Goal: Information Seeking & Learning: Learn about a topic

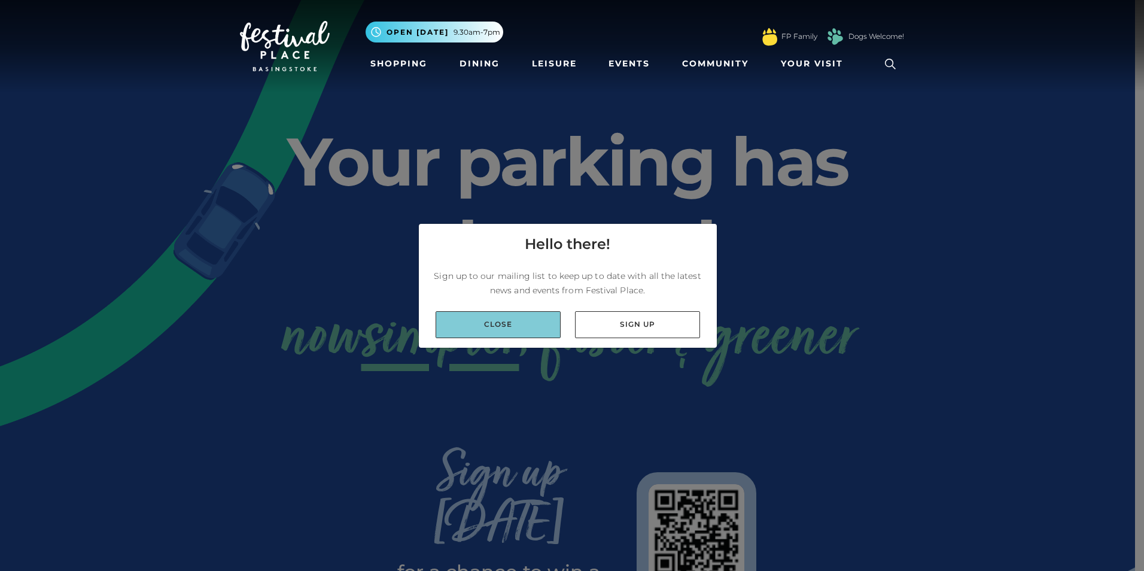
click at [482, 325] on link "Close" at bounding box center [497, 324] width 125 height 27
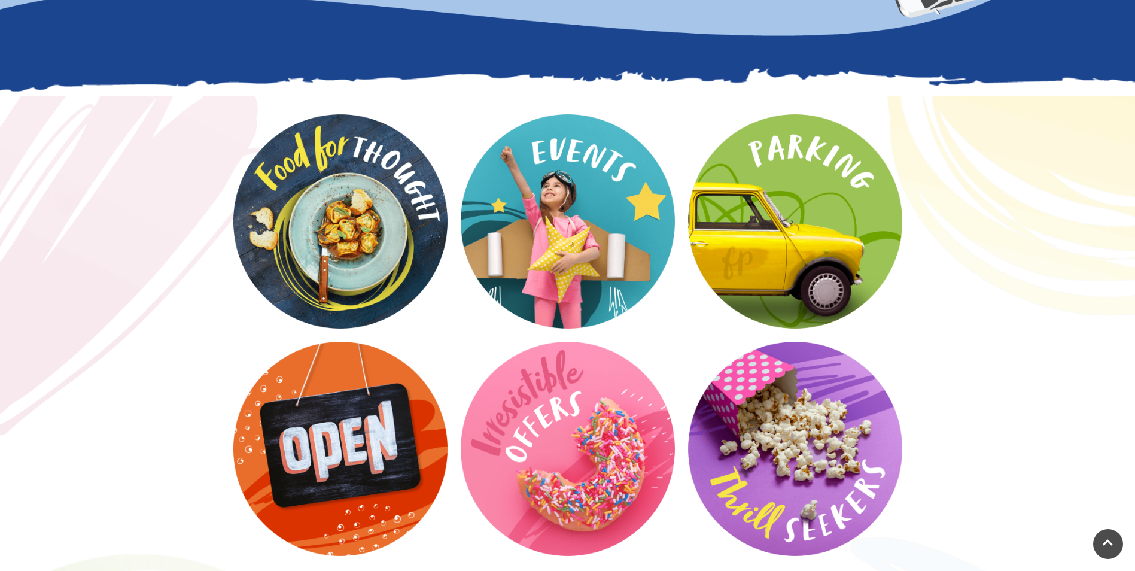
scroll to position [1496, 0]
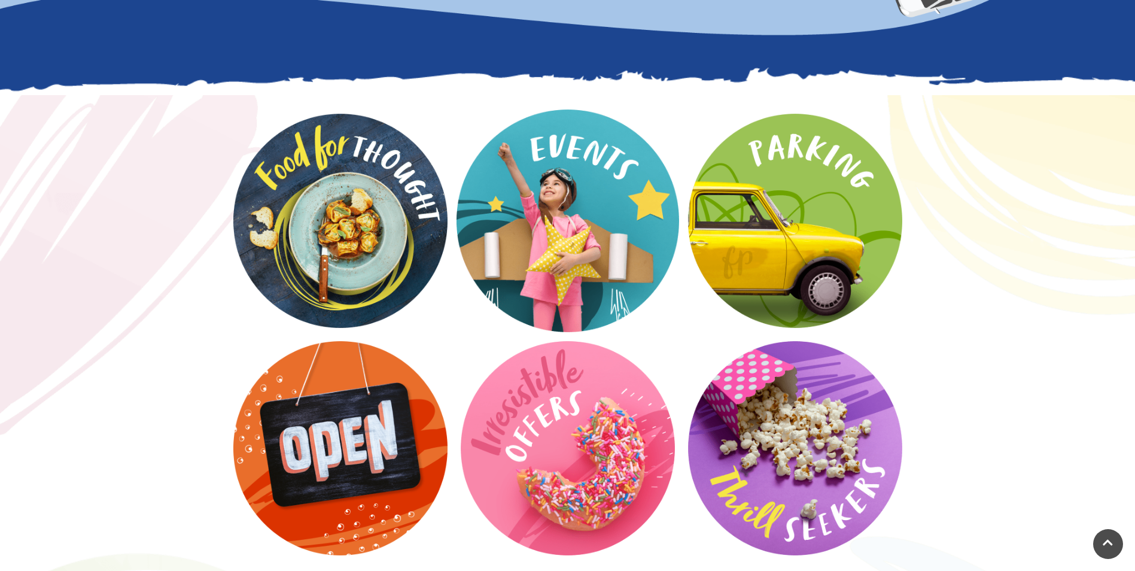
click at [613, 158] on video at bounding box center [567, 220] width 223 height 223
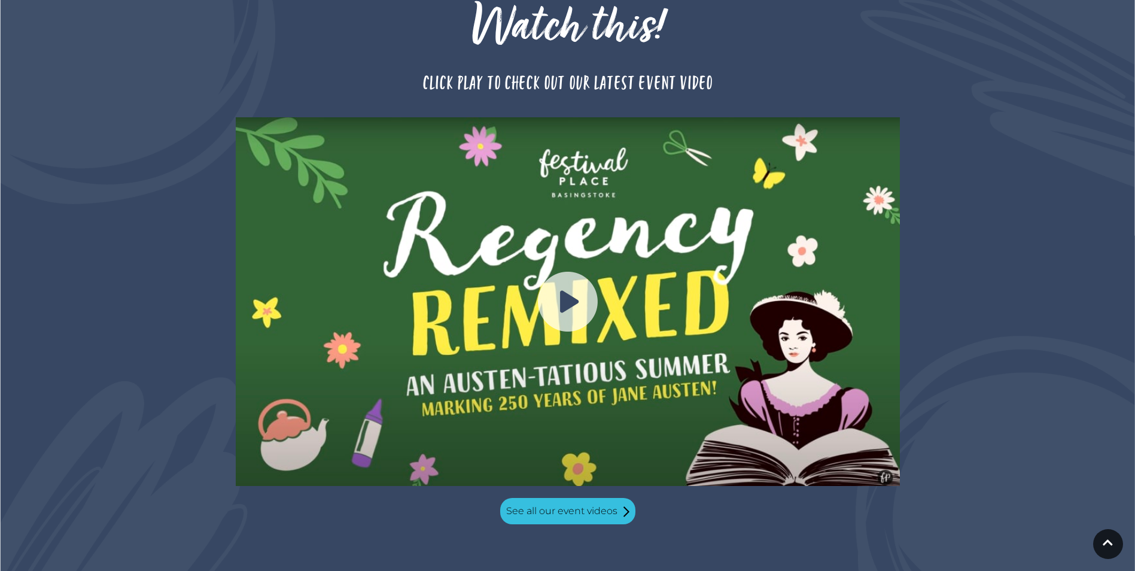
scroll to position [1017, 0]
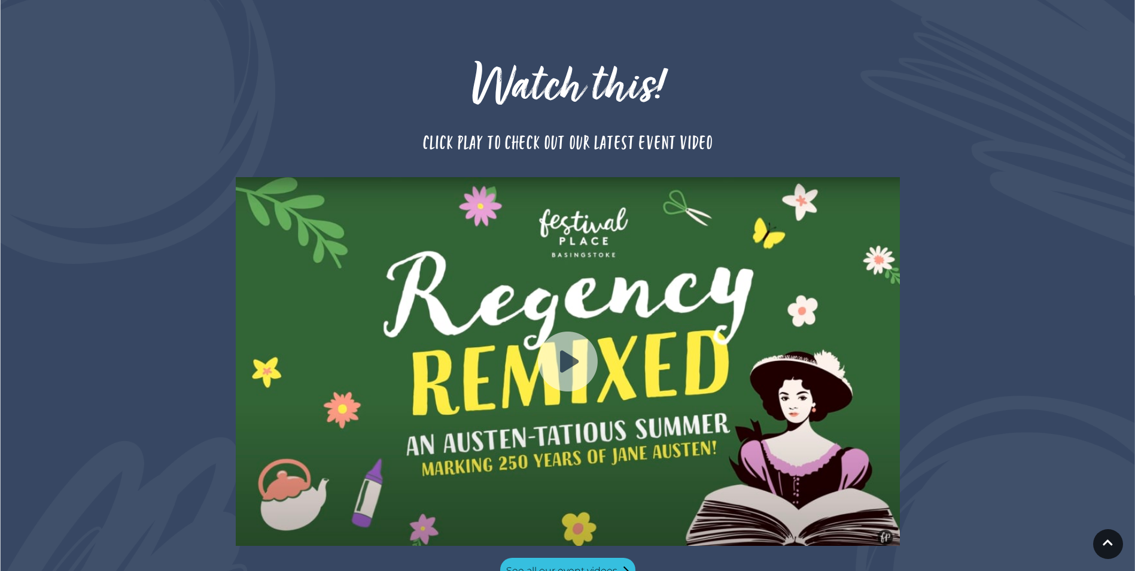
click at [580, 331] on img at bounding box center [568, 361] width 60 height 60
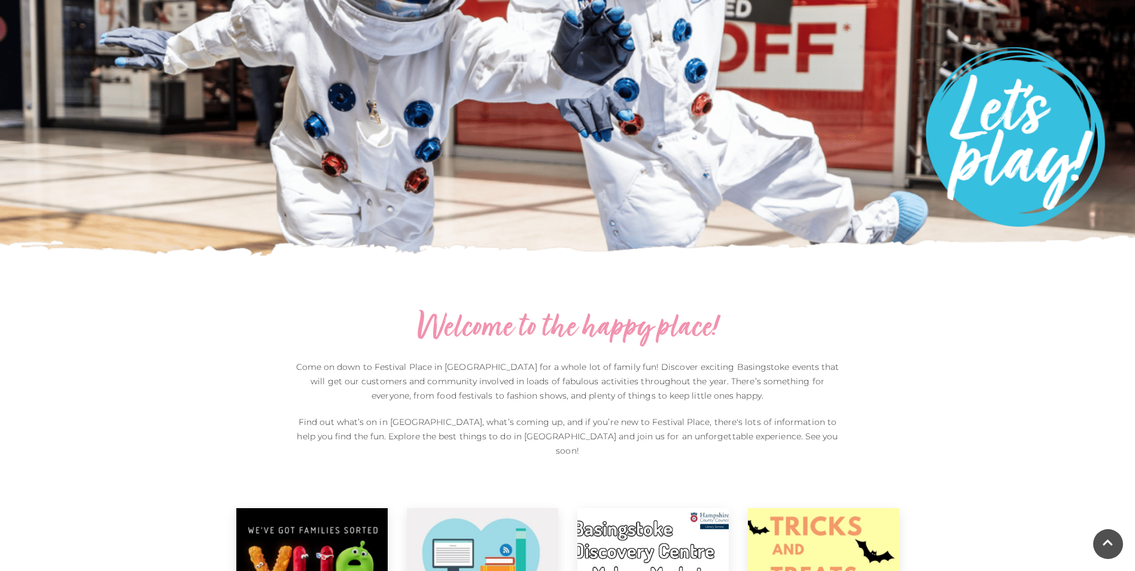
scroll to position [0, 0]
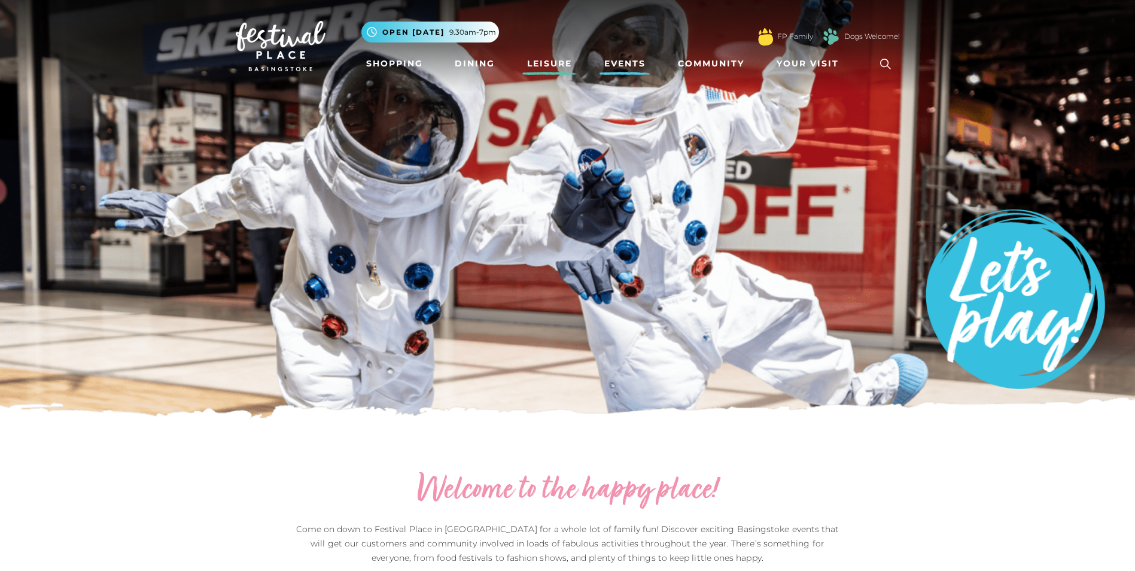
click at [550, 57] on link "Leisure" at bounding box center [549, 64] width 54 height 22
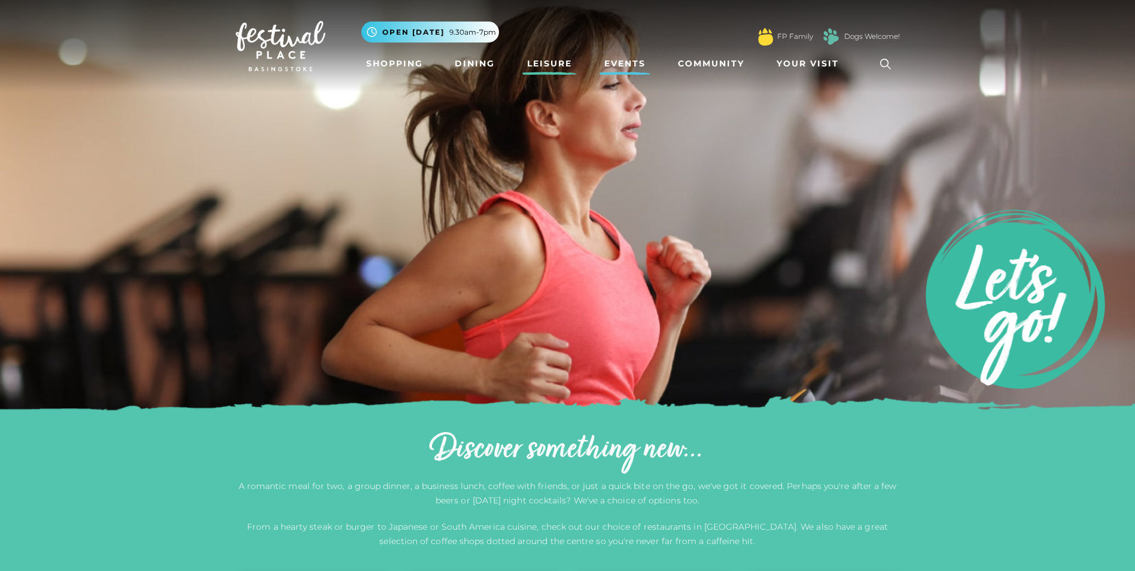
click at [611, 64] on link "Events" at bounding box center [624, 64] width 51 height 22
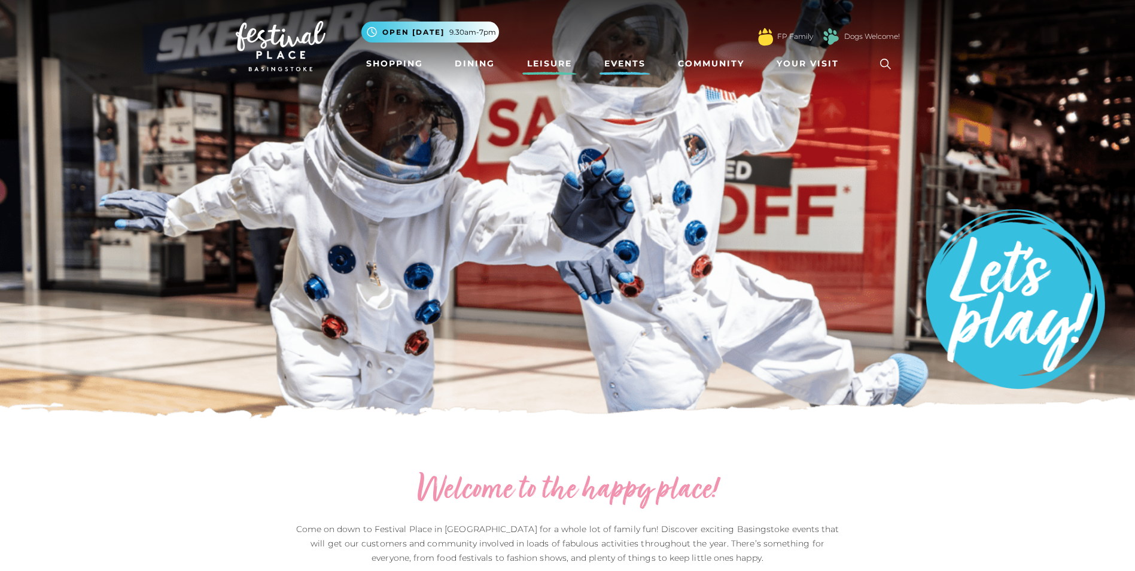
click at [544, 59] on link "Leisure" at bounding box center [549, 64] width 54 height 22
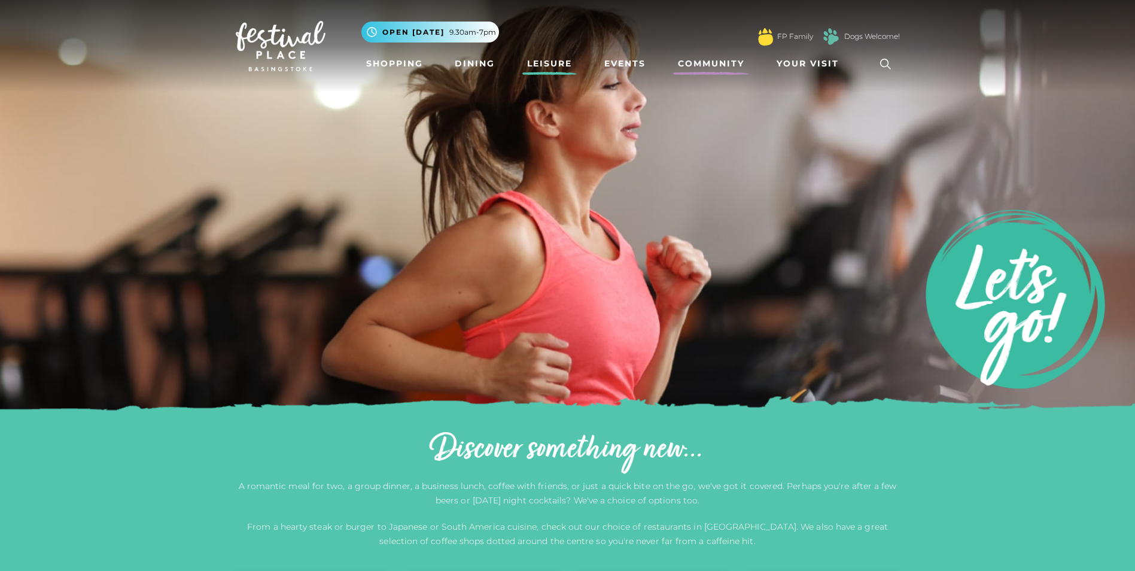
click at [732, 56] on link "Community" at bounding box center [711, 64] width 76 height 22
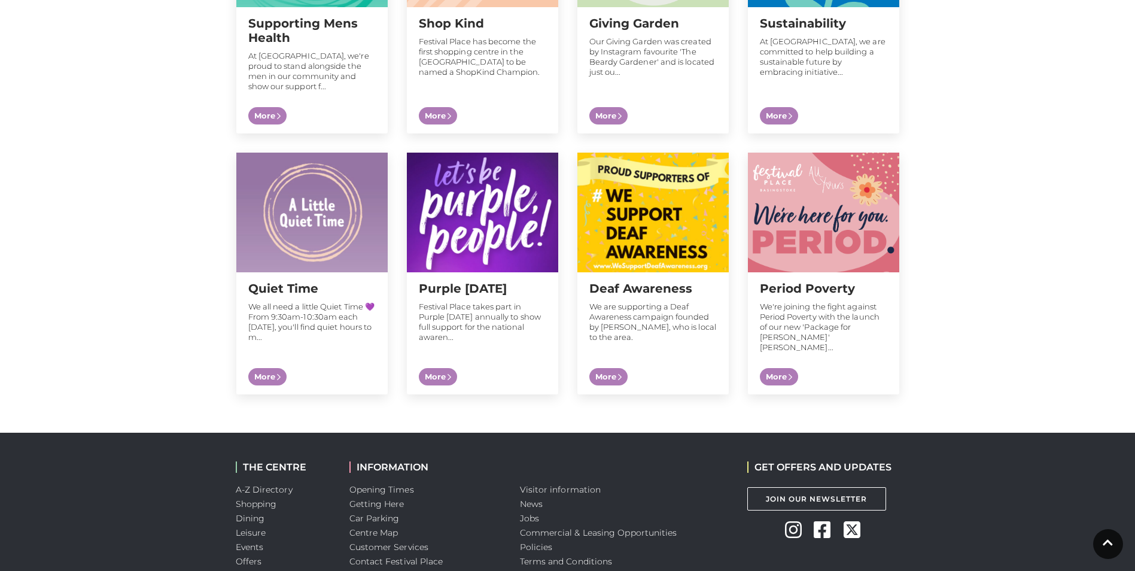
scroll to position [1236, 0]
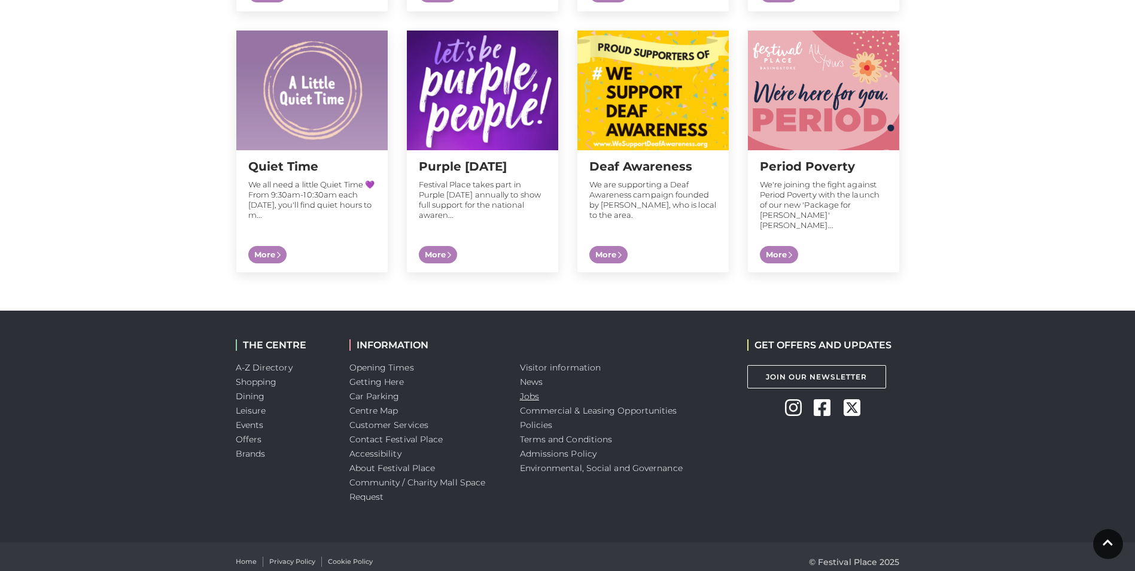
click at [523, 391] on link "Jobs" at bounding box center [529, 396] width 19 height 11
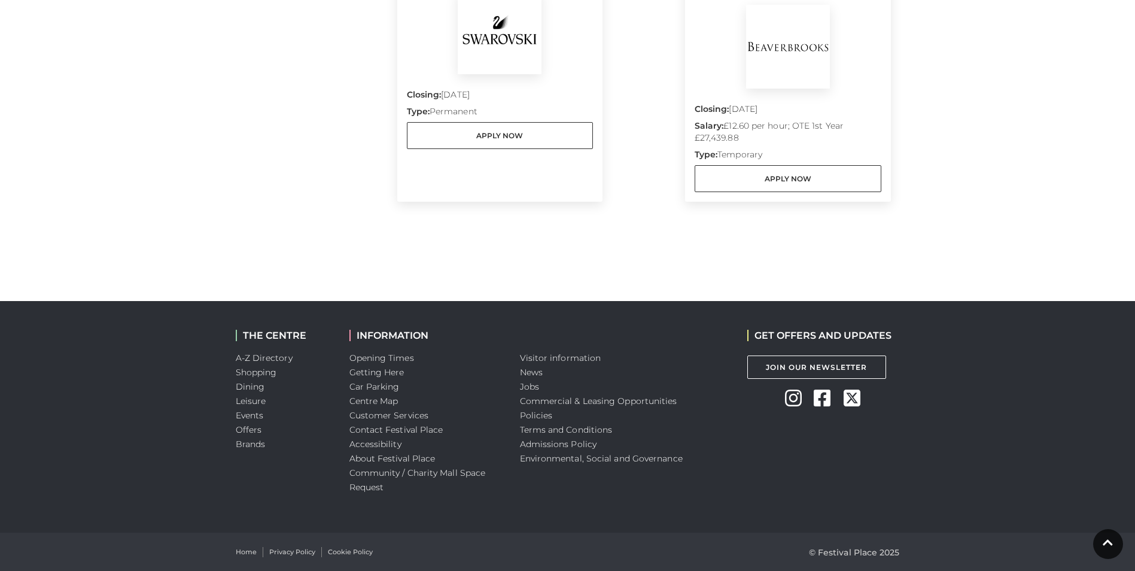
scroll to position [708, 0]
click at [376, 404] on link "Centre Map" at bounding box center [373, 400] width 49 height 11
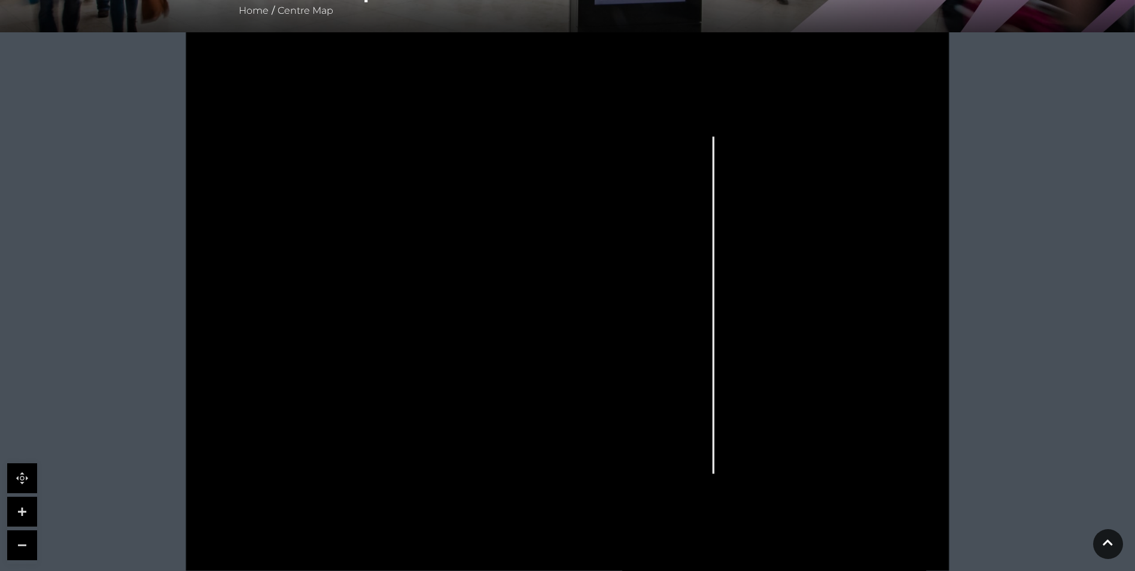
scroll to position [288, 0]
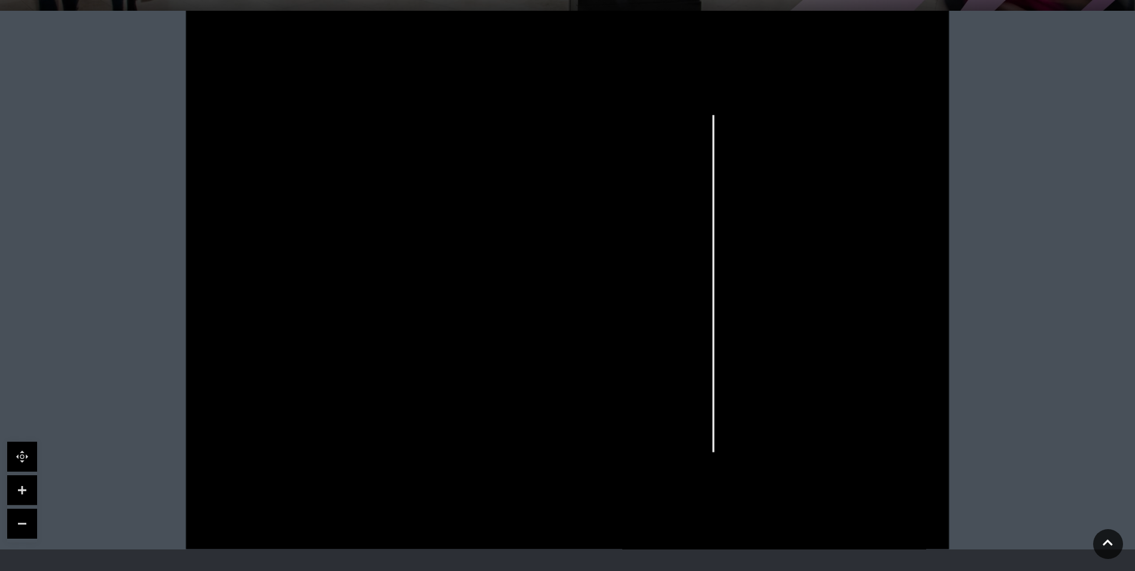
click at [28, 483] on link at bounding box center [22, 490] width 30 height 30
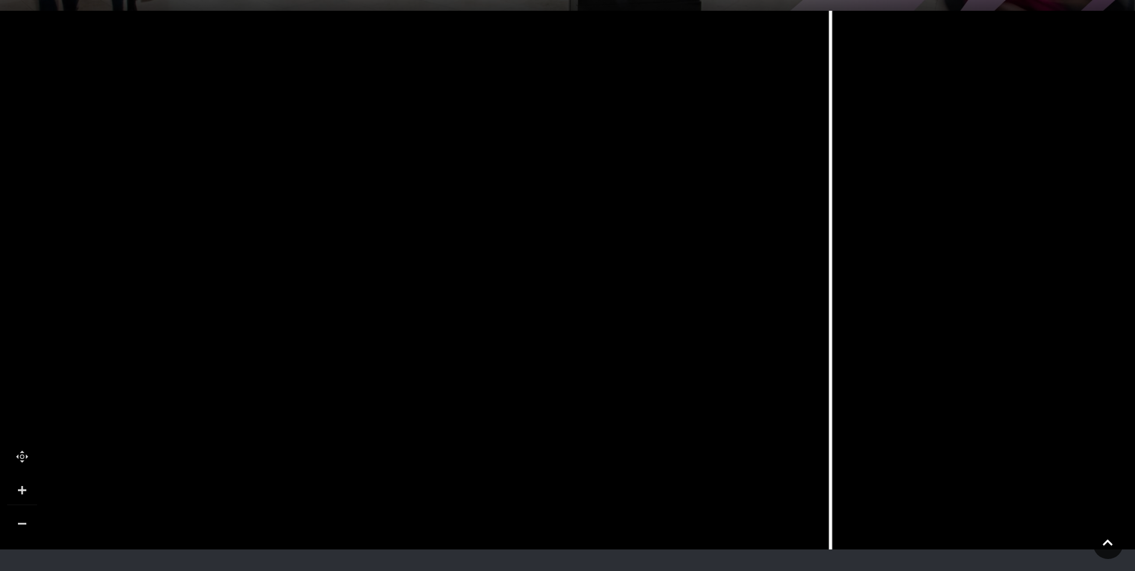
click at [28, 483] on link at bounding box center [22, 490] width 30 height 30
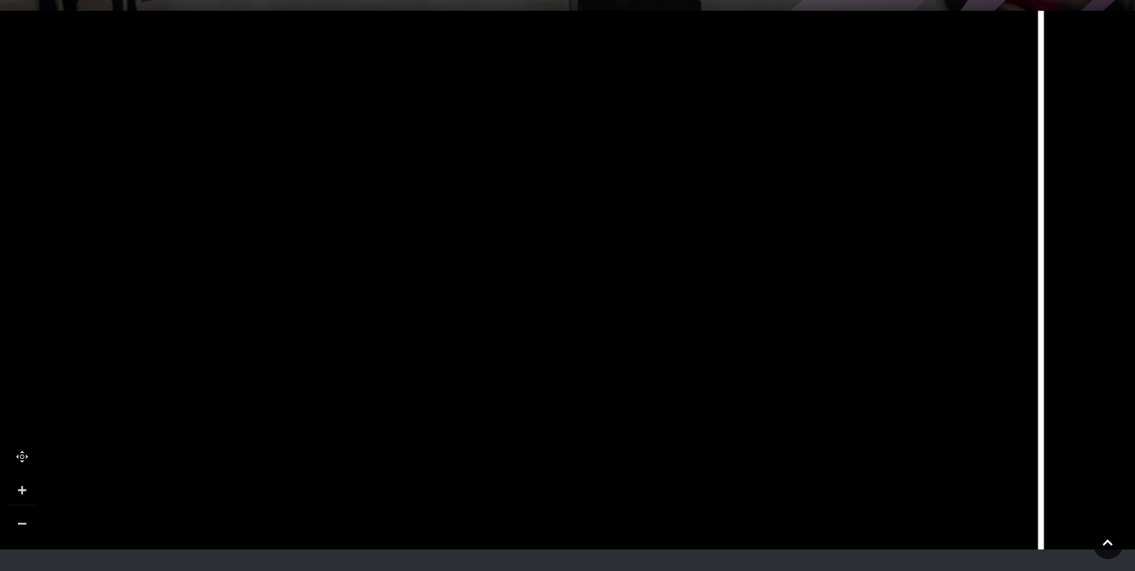
click at [28, 483] on link at bounding box center [22, 490] width 30 height 30
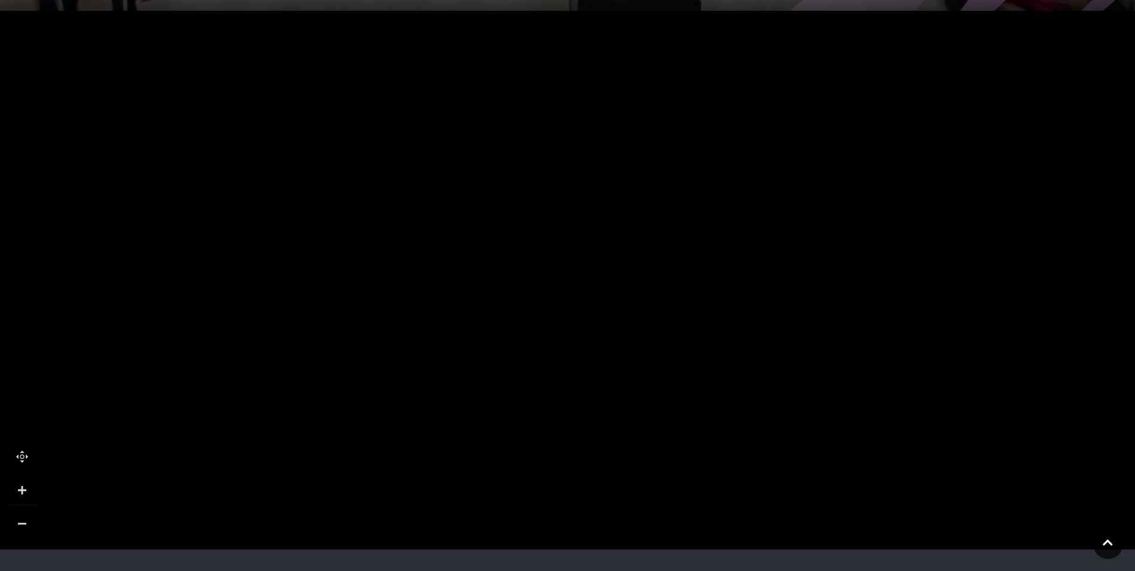
click at [26, 516] on link at bounding box center [22, 523] width 30 height 30
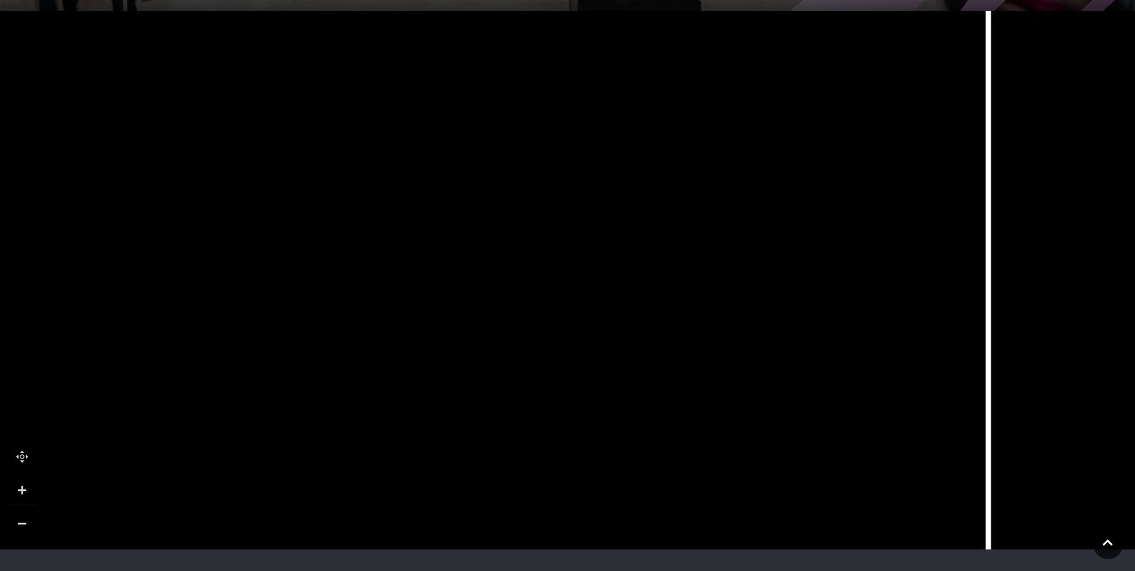
click at [26, 515] on link at bounding box center [22, 523] width 30 height 30
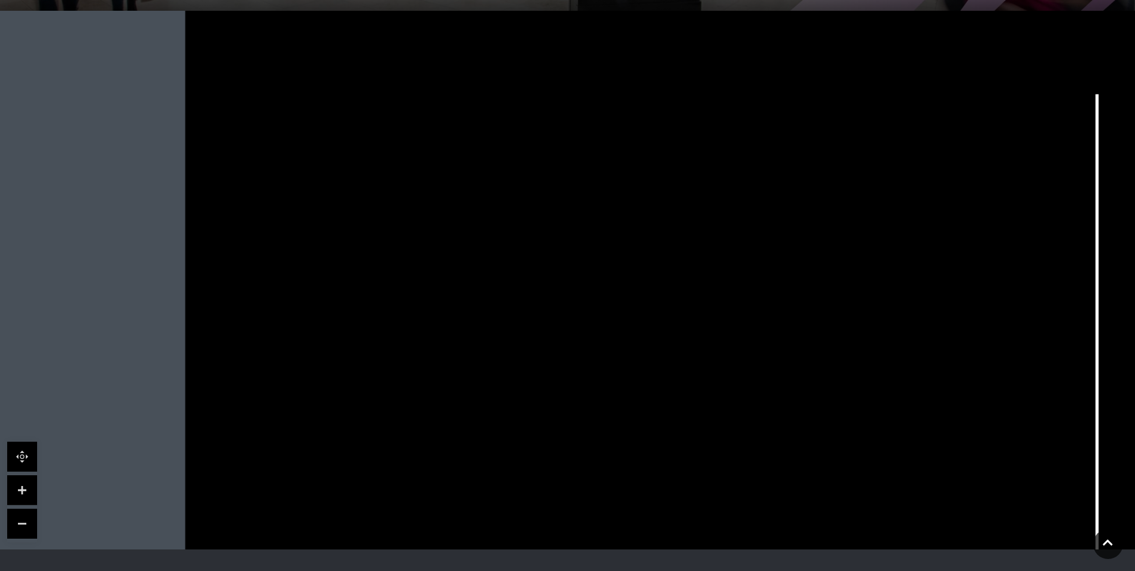
drag, startPoint x: 254, startPoint y: 381, endPoint x: 525, endPoint y: 480, distance: 288.6
click at [525, 480] on rect at bounding box center [505, 487] width 50 height 16
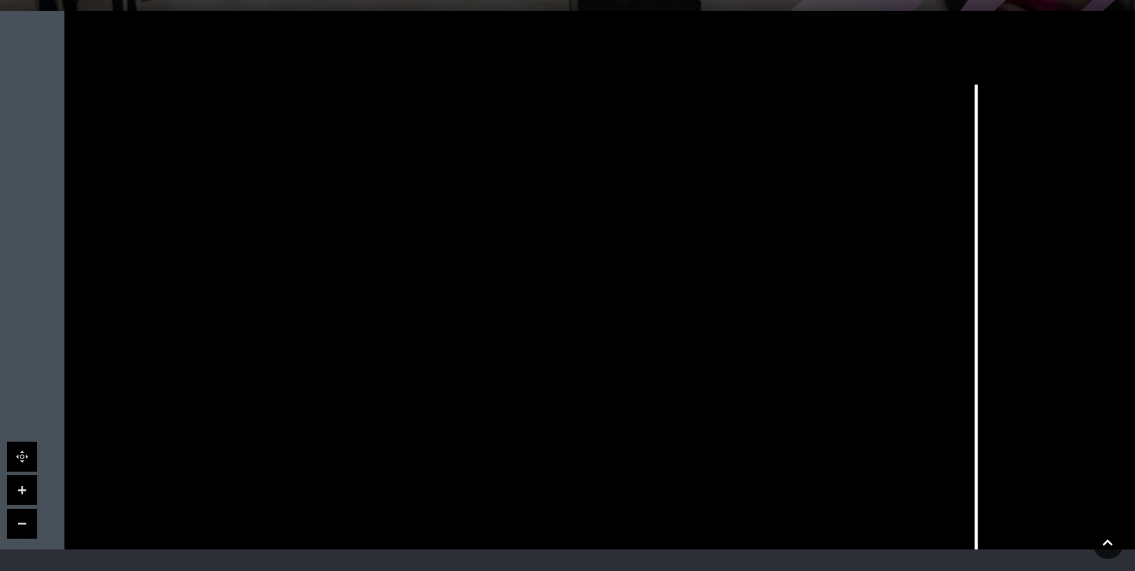
drag, startPoint x: 502, startPoint y: 249, endPoint x: 382, endPoint y: 239, distance: 121.2
click at [367, 245] on tspan "SQUARE" at bounding box center [367, 245] width 0 height 0
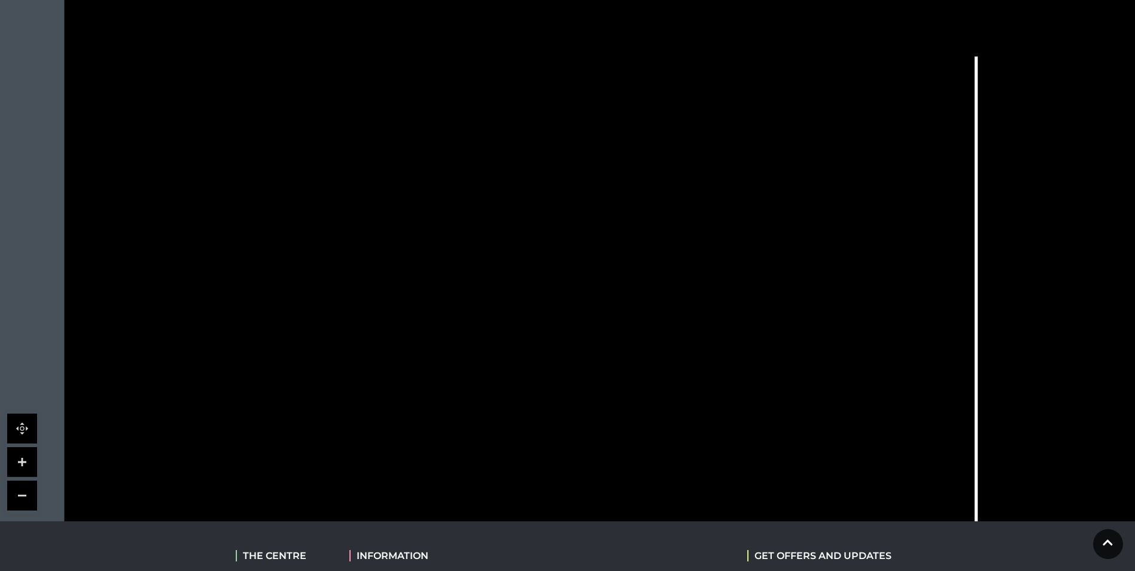
scroll to position [348, 0]
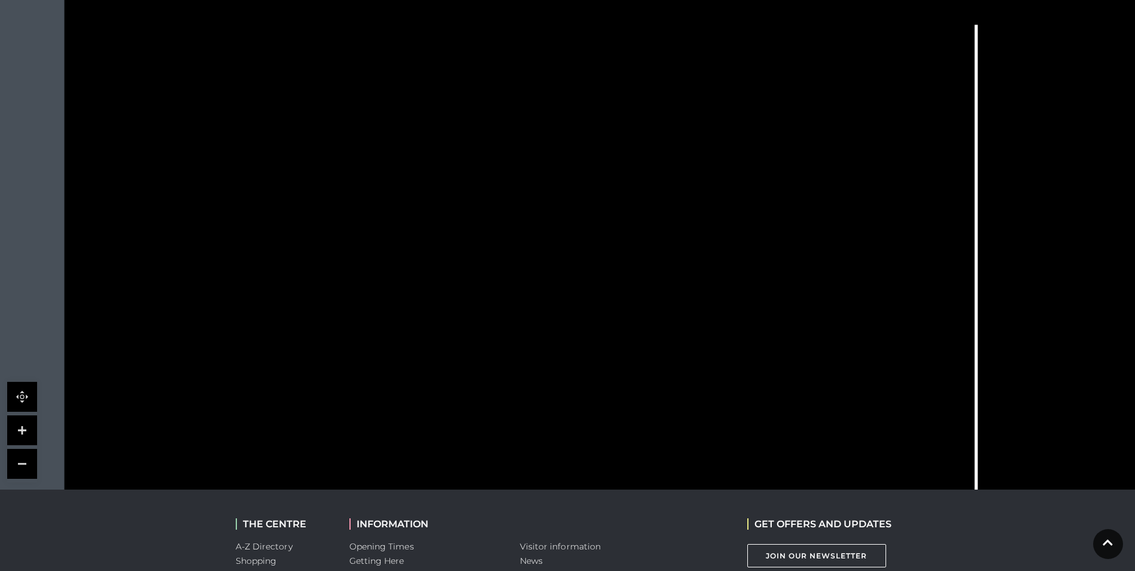
click at [21, 428] on link at bounding box center [22, 430] width 30 height 30
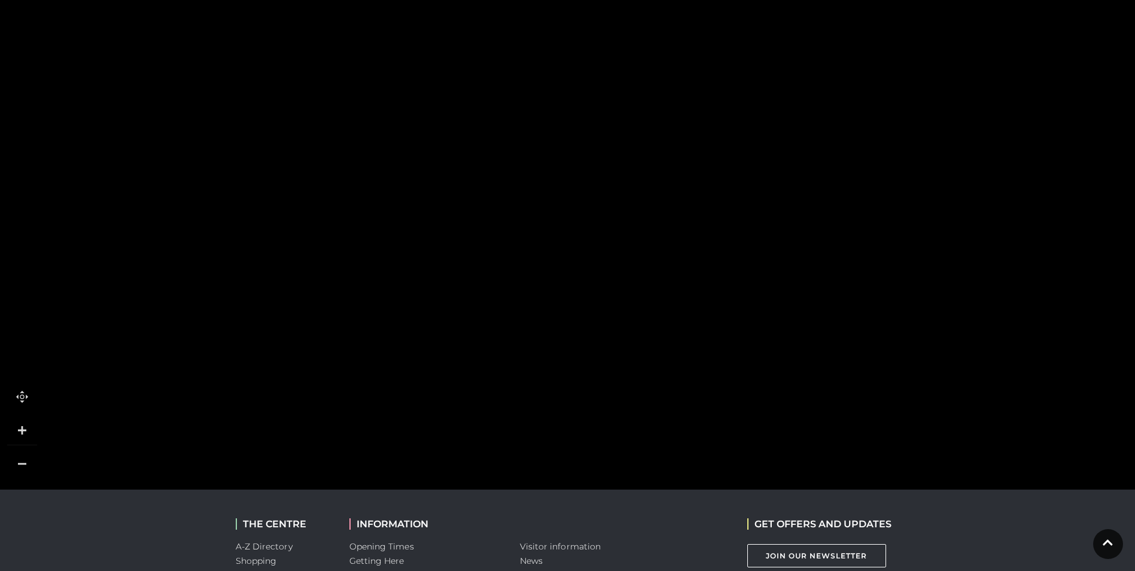
drag, startPoint x: 334, startPoint y: 371, endPoint x: 639, endPoint y: 181, distance: 360.0
click at [639, 181] on polygon at bounding box center [686, 312] width 1013 height 1174
drag, startPoint x: 687, startPoint y: 308, endPoint x: 500, endPoint y: 199, distance: 216.9
click at [509, 245] on tspan "The Body Shop" at bounding box center [509, 245] width 0 height 0
drag, startPoint x: 615, startPoint y: 368, endPoint x: 759, endPoint y: 48, distance: 350.8
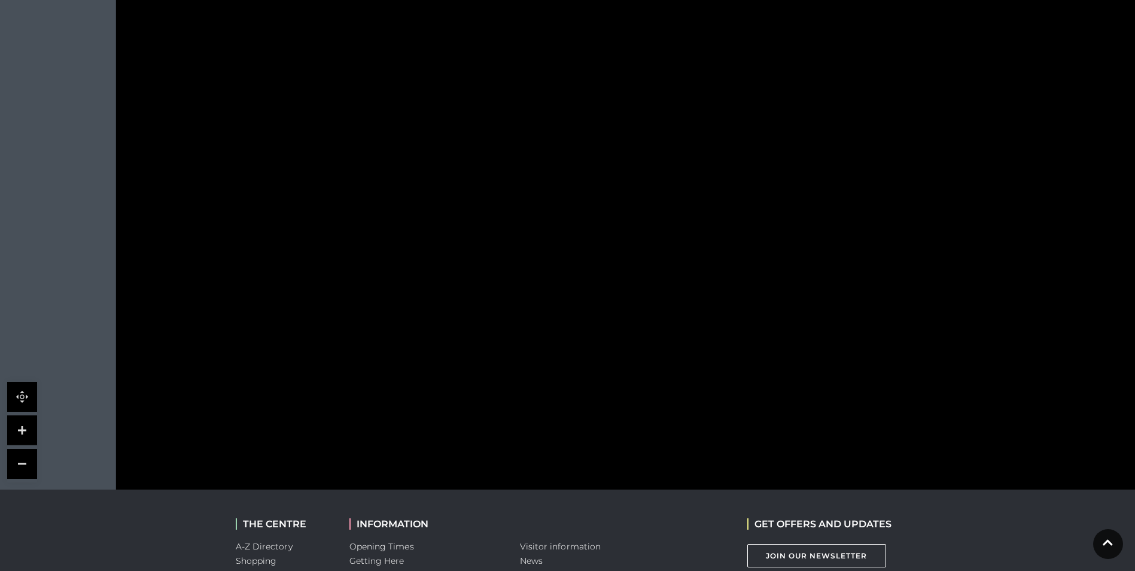
drag, startPoint x: 395, startPoint y: 266, endPoint x: 605, endPoint y: 394, distance: 245.1
click at [605, 394] on rect at bounding box center [582, 369] width 77 height 55
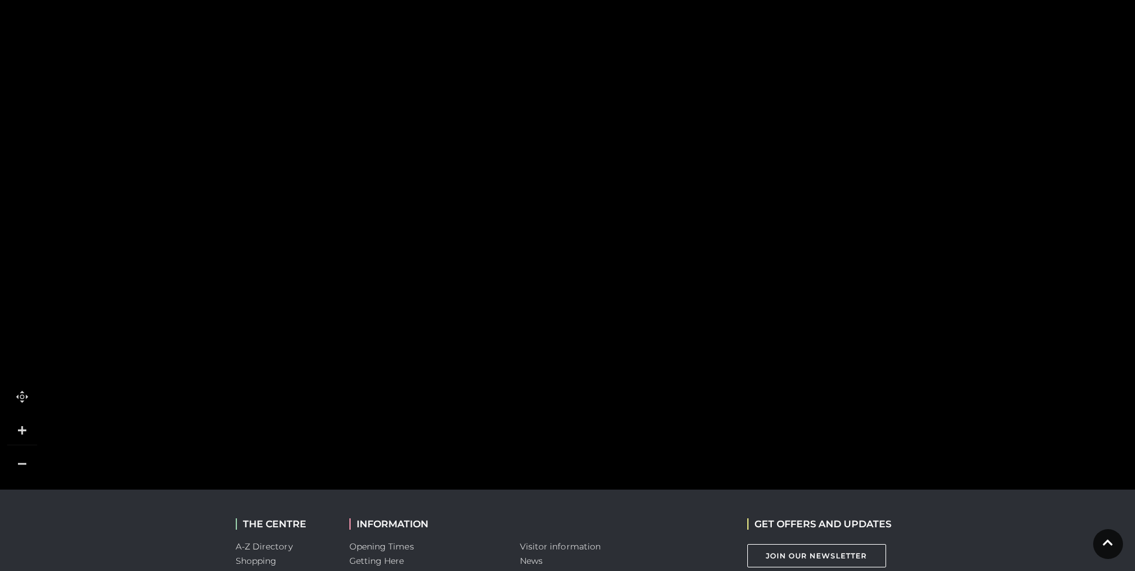
drag, startPoint x: 684, startPoint y: 322, endPoint x: 260, endPoint y: 377, distance: 427.7
click at [261, 379] on rect at bounding box center [248, 452] width 62 height 278
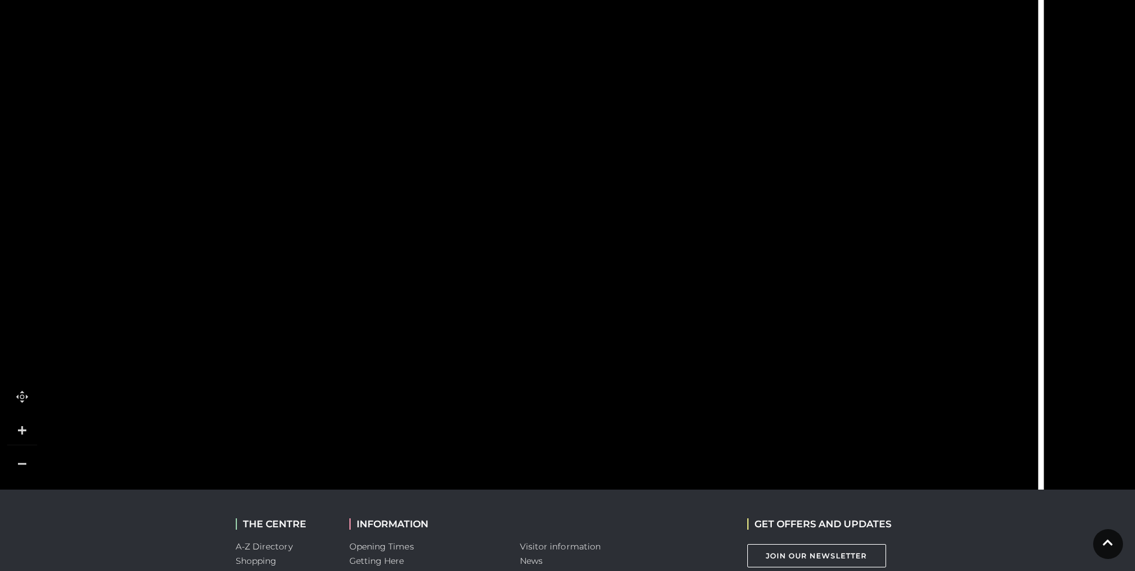
drag, startPoint x: 741, startPoint y: 296, endPoint x: 471, endPoint y: 382, distance: 283.6
click at [471, 382] on rect at bounding box center [483, 352] width 45 height 79
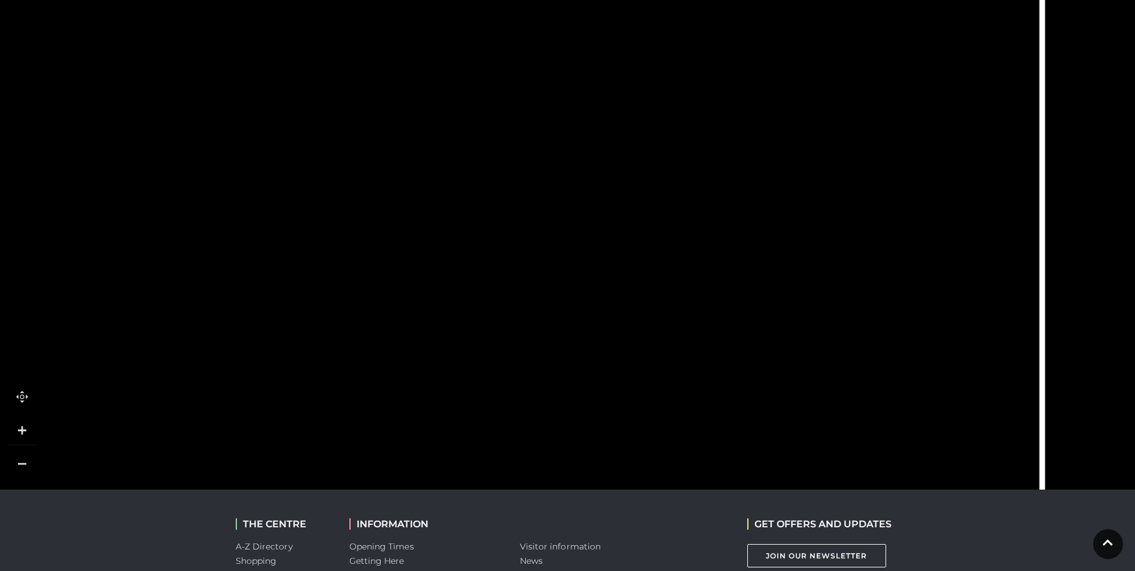
drag, startPoint x: 685, startPoint y: 208, endPoint x: 686, endPoint y: 317, distance: 108.9
click at [686, 317] on icon at bounding box center [772, 175] width 410 height 913
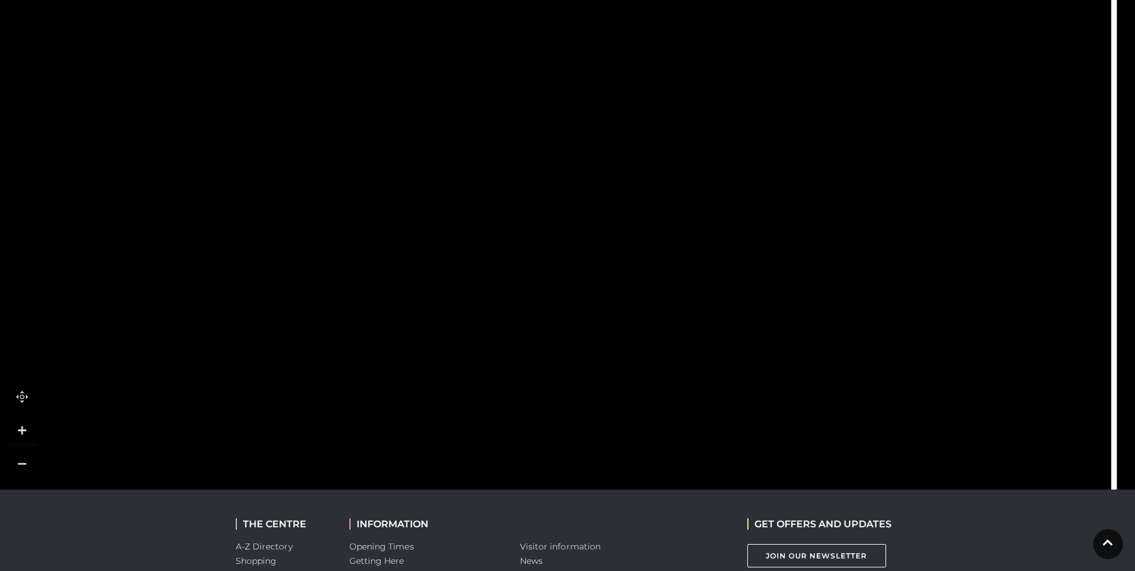
drag, startPoint x: 599, startPoint y: 166, endPoint x: 673, endPoint y: 328, distance: 177.5
click at [673, 328] on icon at bounding box center [659, 294] width 2977 height 1674
drag, startPoint x: 529, startPoint y: 195, endPoint x: 519, endPoint y: 406, distance: 211.4
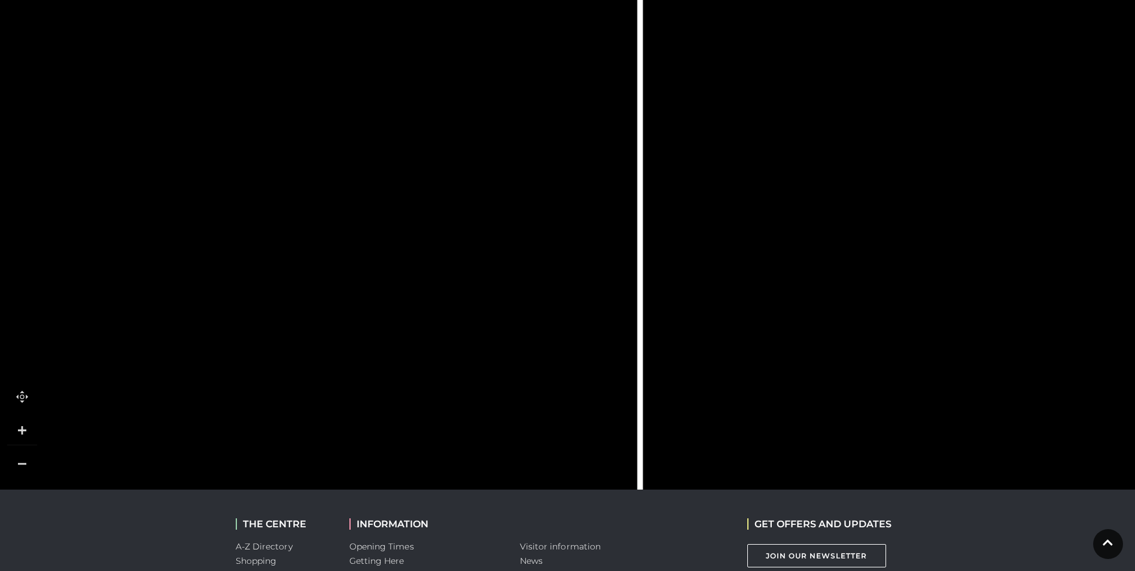
drag, startPoint x: 860, startPoint y: 306, endPoint x: 390, endPoint y: 274, distance: 470.7
click at [390, 274] on icon at bounding box center [185, 502] width 2977 height 1674
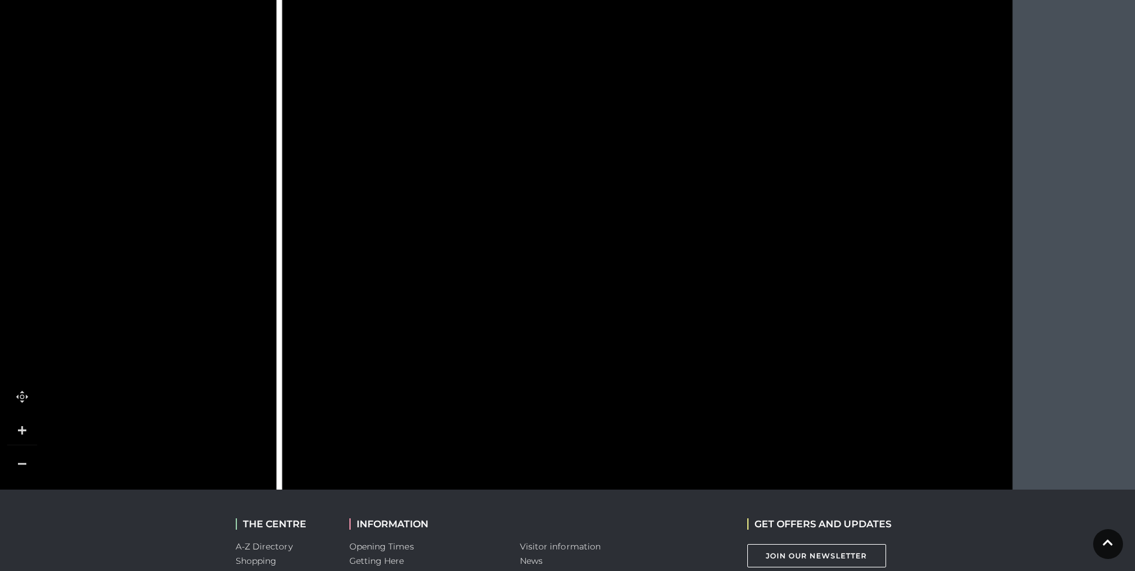
drag, startPoint x: 759, startPoint y: 258, endPoint x: 348, endPoint y: 254, distance: 411.6
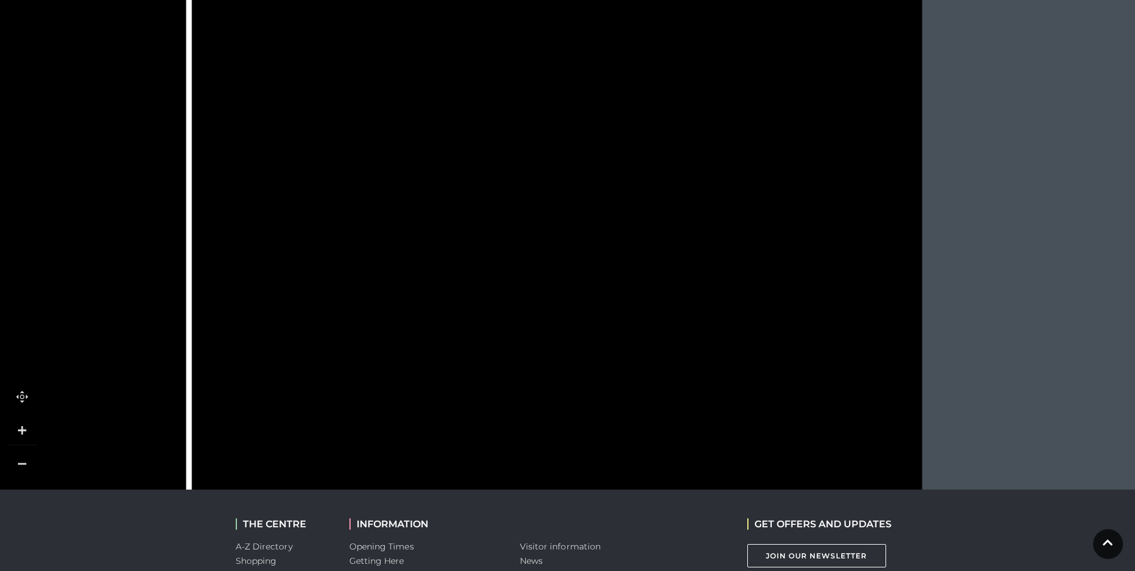
drag, startPoint x: 854, startPoint y: 363, endPoint x: 814, endPoint y: 328, distance: 53.1
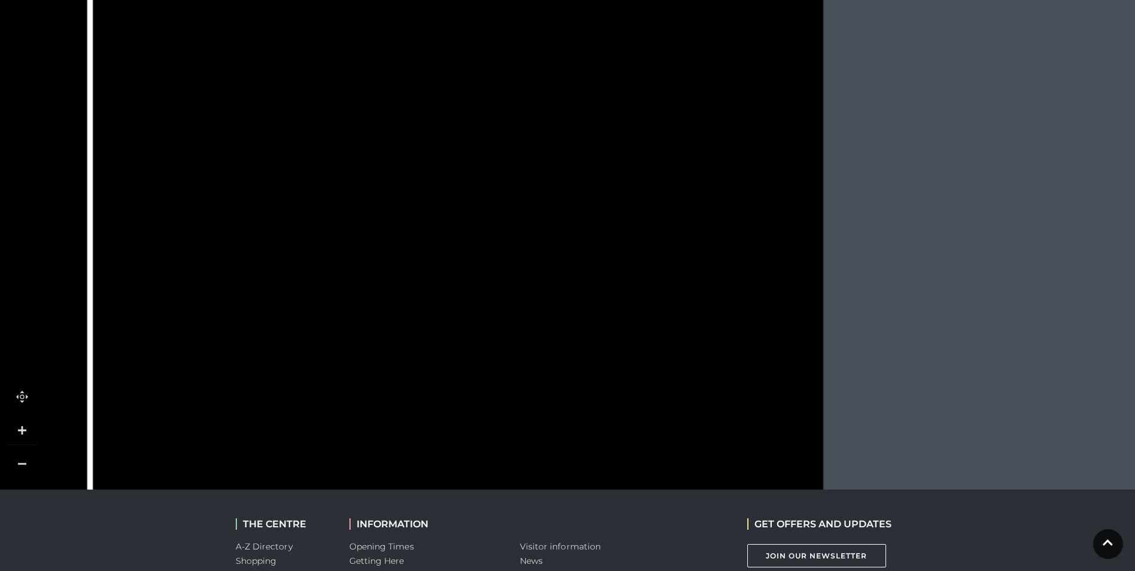
drag, startPoint x: 867, startPoint y: 373, endPoint x: 773, endPoint y: 239, distance: 163.1
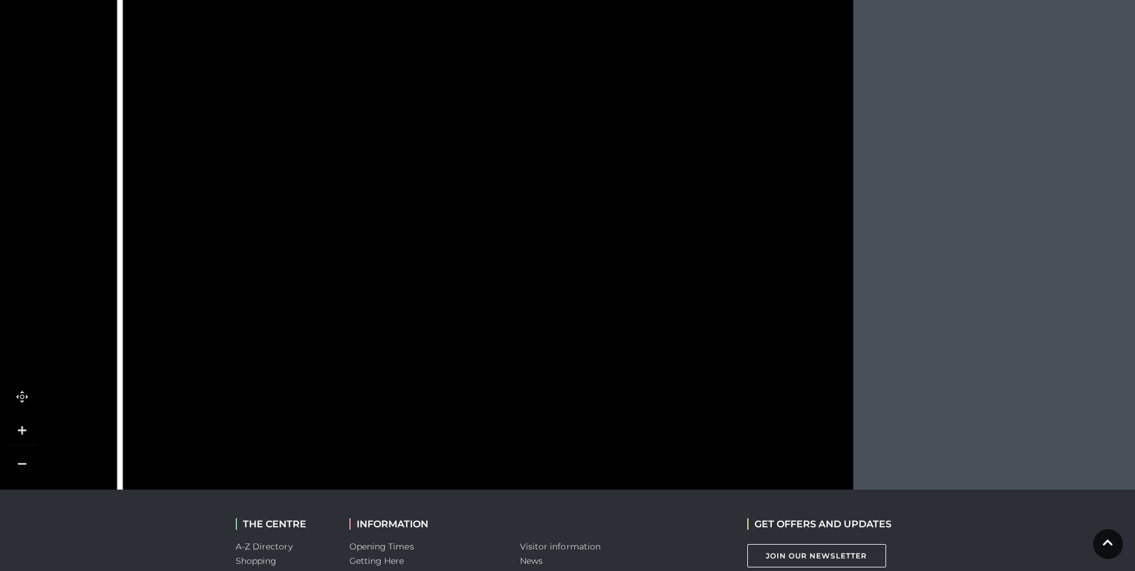
drag, startPoint x: 747, startPoint y: 410, endPoint x: 788, endPoint y: 250, distance: 165.5
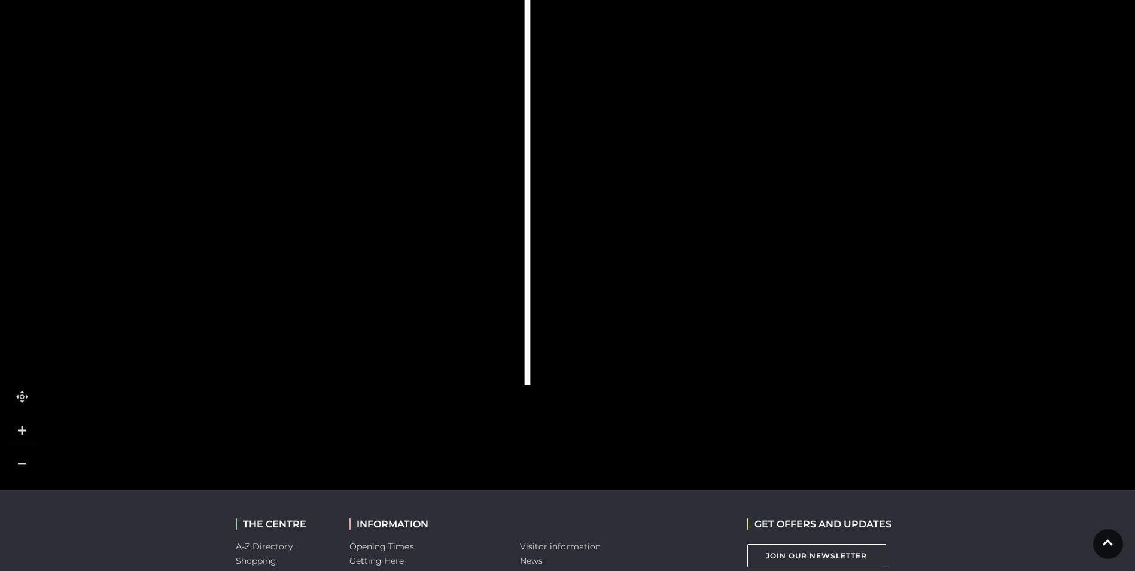
drag, startPoint x: 725, startPoint y: 409, endPoint x: 1143, endPoint y: 176, distance: 478.5
click at [1134, 176] on html "Skip to Navigation Skip to Content Toggle navigation .st5{fill:none;stroke:#FFF…" at bounding box center [567, 201] width 1135 height 1098
drag, startPoint x: 446, startPoint y: 242, endPoint x: 654, endPoint y: 245, distance: 208.2
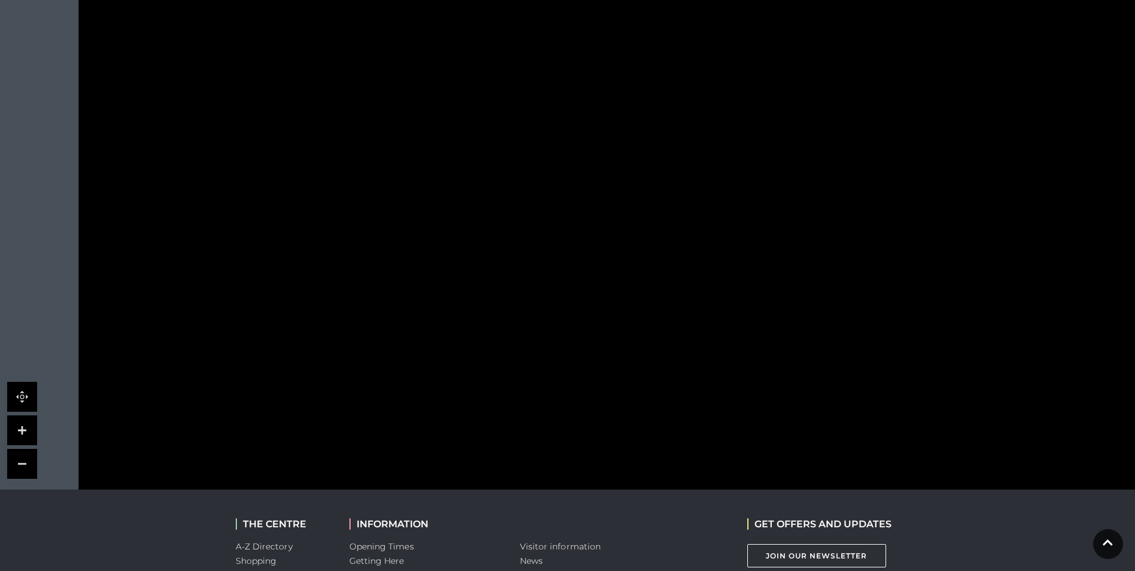
drag, startPoint x: 434, startPoint y: 300, endPoint x: 968, endPoint y: 158, distance: 552.7
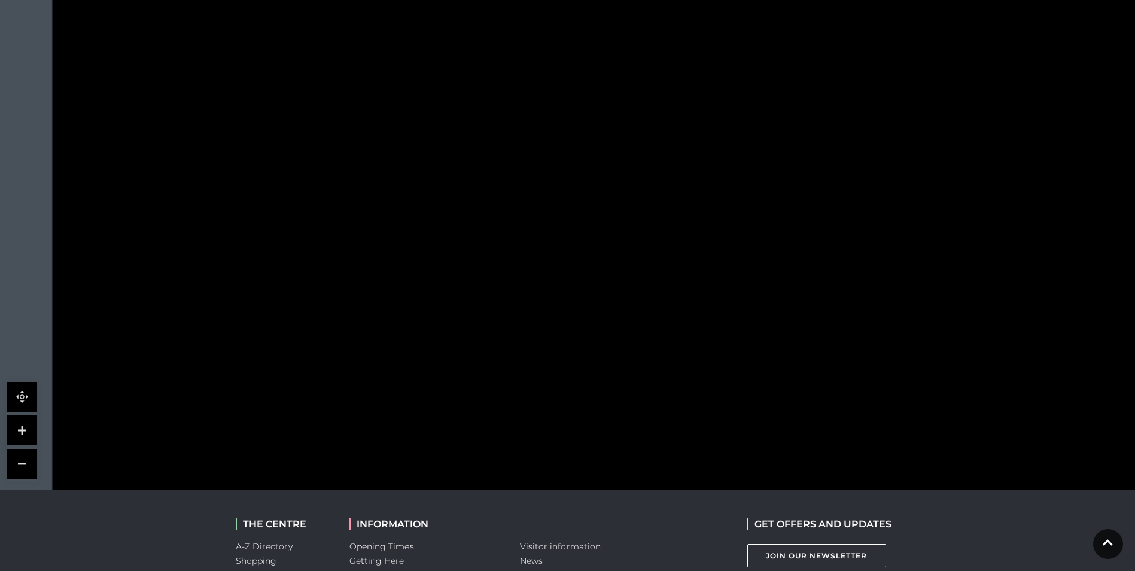
drag, startPoint x: 509, startPoint y: 119, endPoint x: 476, endPoint y: 264, distance: 148.6
click at [476, 264] on polygon at bounding box center [762, 12] width 1013 height 1174
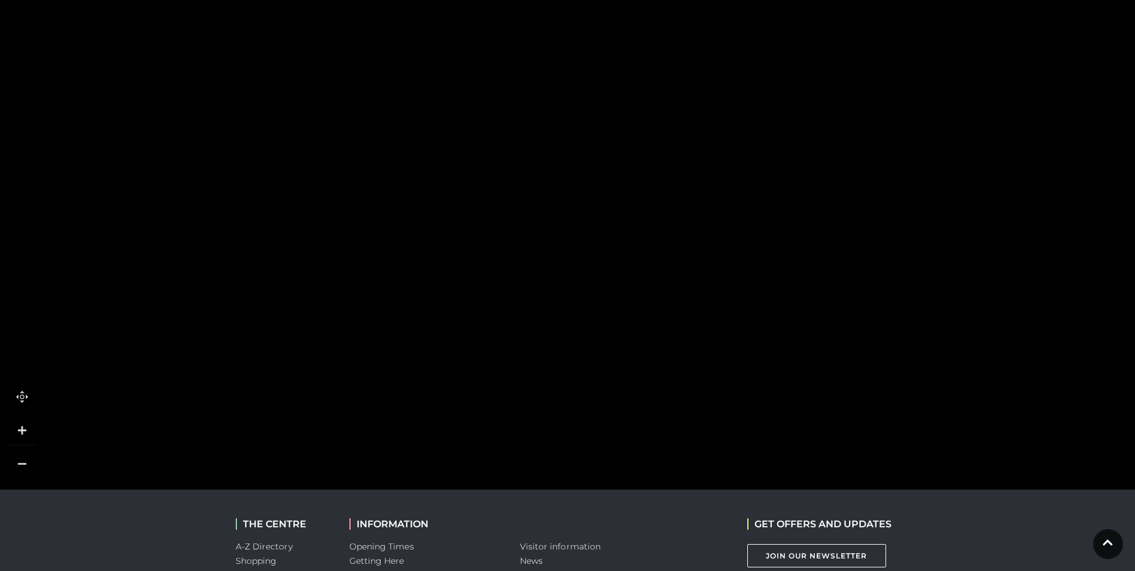
drag, startPoint x: 453, startPoint y: 204, endPoint x: 350, endPoint y: 334, distance: 166.5
click at [351, 334] on polygon at bounding box center [665, 140] width 1013 height 1174
drag, startPoint x: 479, startPoint y: 187, endPoint x: 401, endPoint y: 405, distance: 231.8
click at [402, 418] on rect at bounding box center [441, 402] width 90 height 59
drag, startPoint x: 441, startPoint y: 191, endPoint x: 368, endPoint y: 408, distance: 228.5
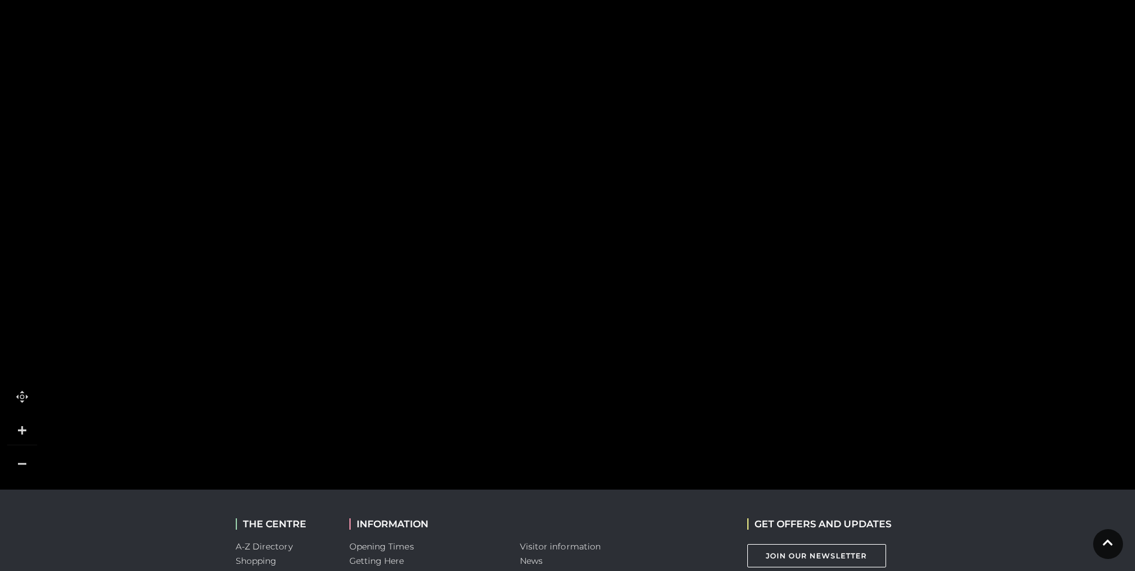
click at [368, 408] on polygon at bounding box center [487, 582] width 1013 height 1174
drag, startPoint x: 349, startPoint y: 191, endPoint x: 318, endPoint y: 333, distance: 145.9
drag, startPoint x: 415, startPoint y: 162, endPoint x: 322, endPoint y: 227, distance: 113.8
click at [322, 227] on rect at bounding box center [337, 253] width 103 height 59
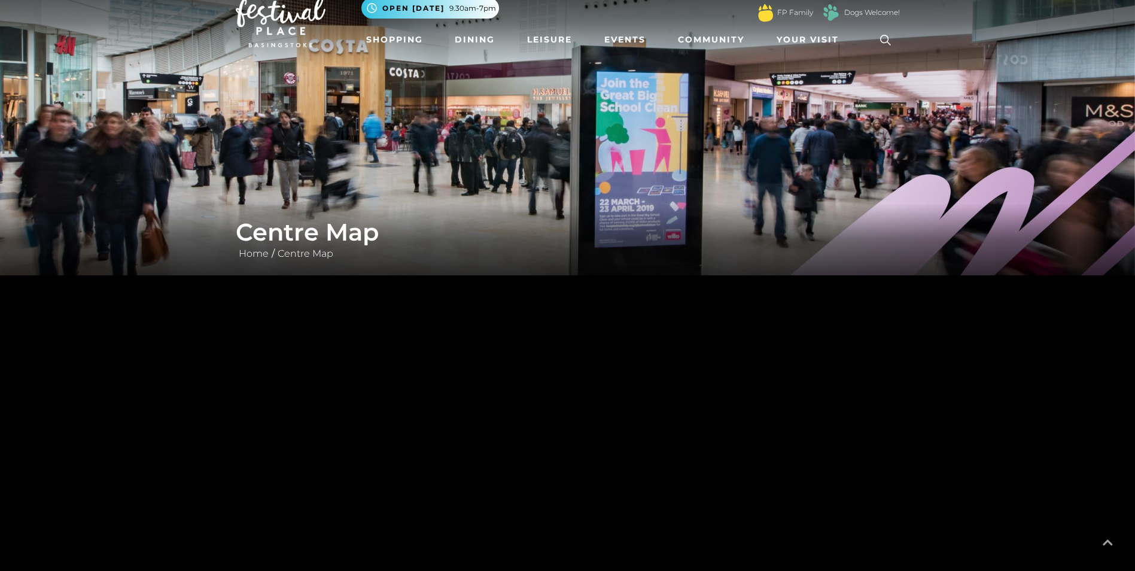
scroll to position [0, 0]
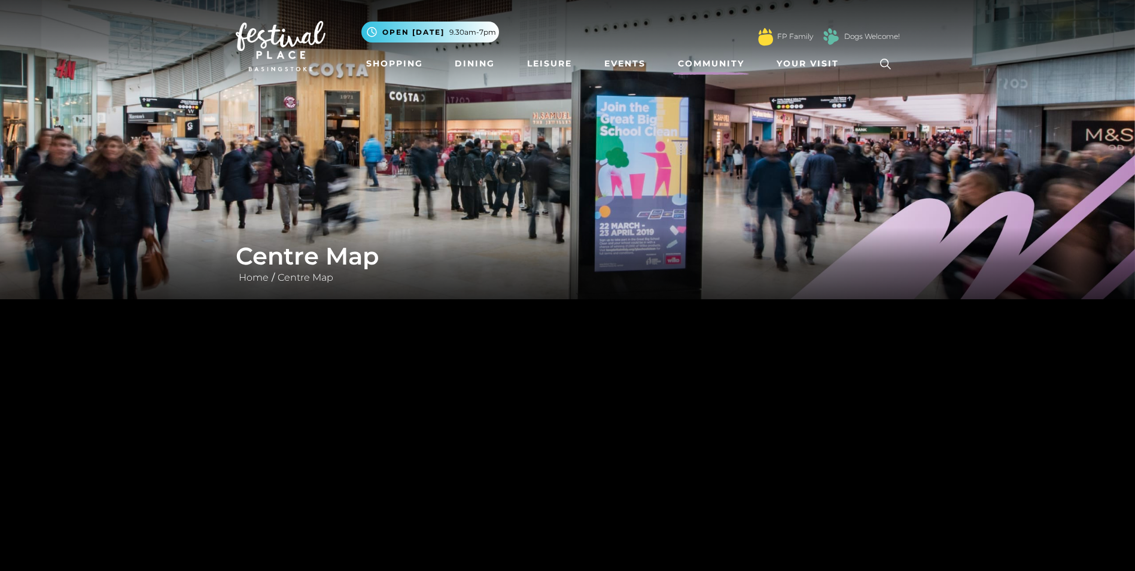
click at [705, 63] on link "Community" at bounding box center [711, 64] width 76 height 22
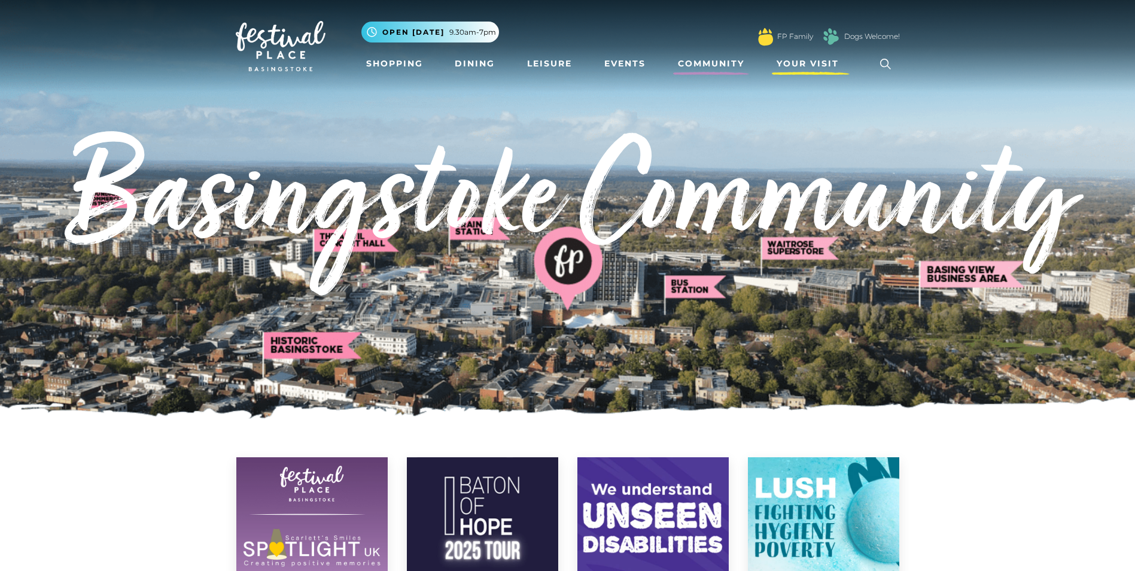
click at [785, 56] on link "Your Visit" at bounding box center [811, 64] width 78 height 22
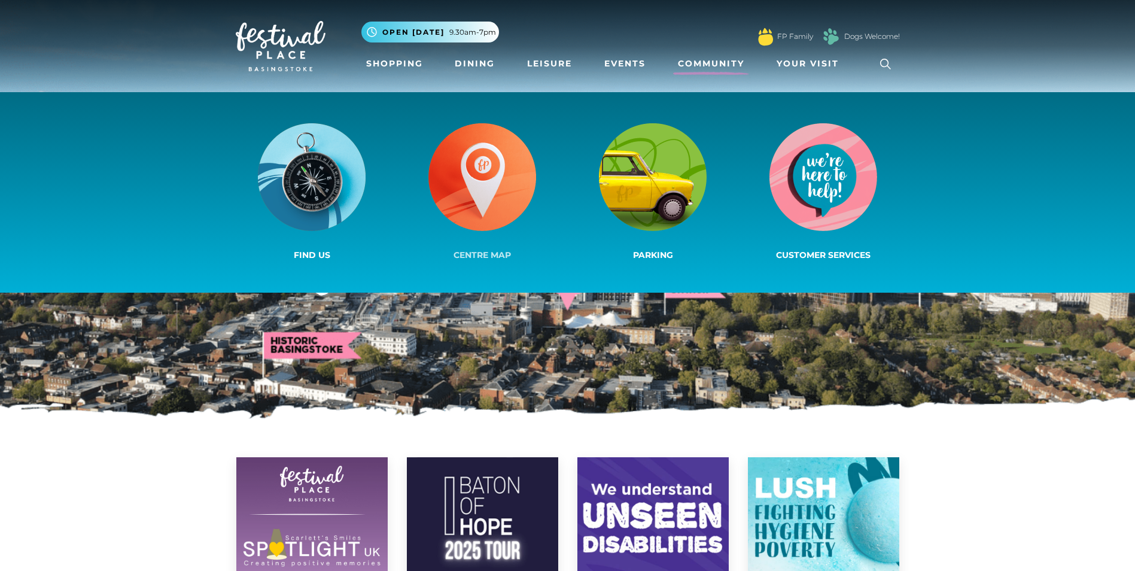
click at [500, 199] on img at bounding box center [482, 177] width 108 height 108
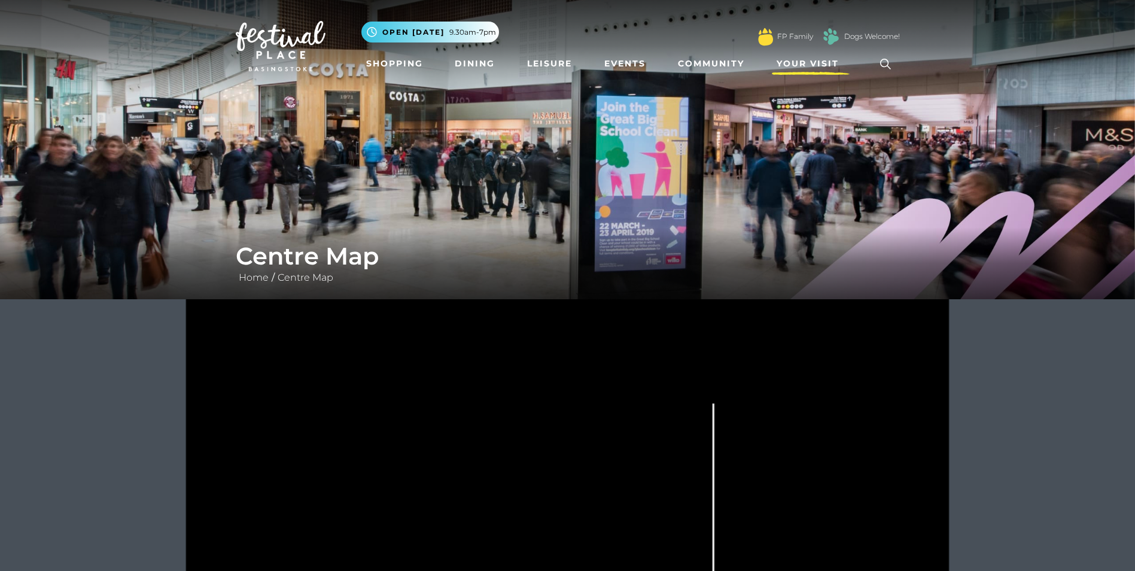
click at [807, 60] on span "Your Visit" at bounding box center [807, 63] width 62 height 13
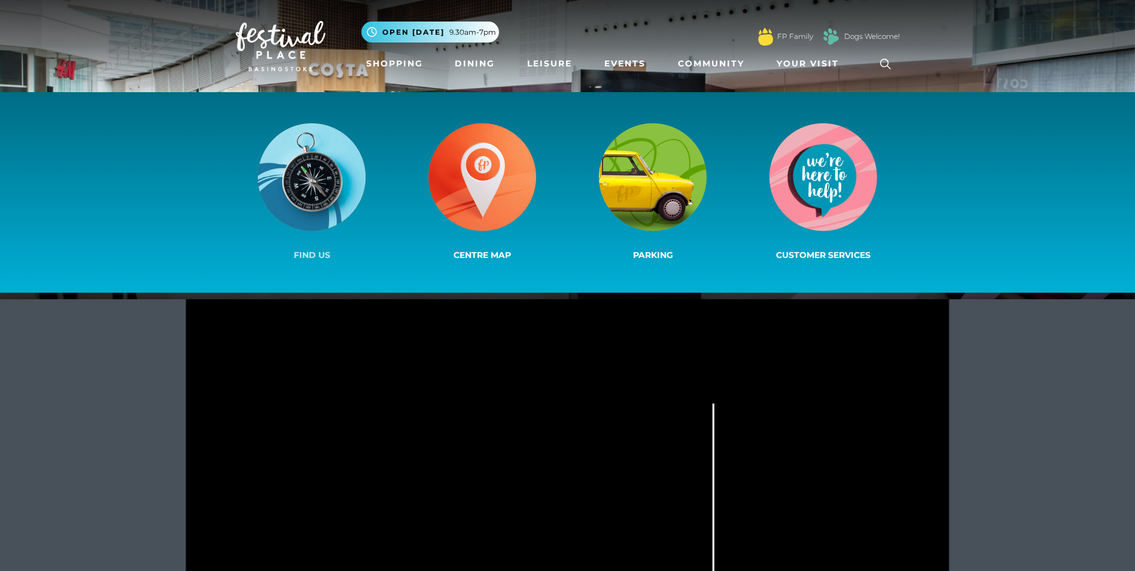
click at [294, 173] on img at bounding box center [312, 177] width 108 height 108
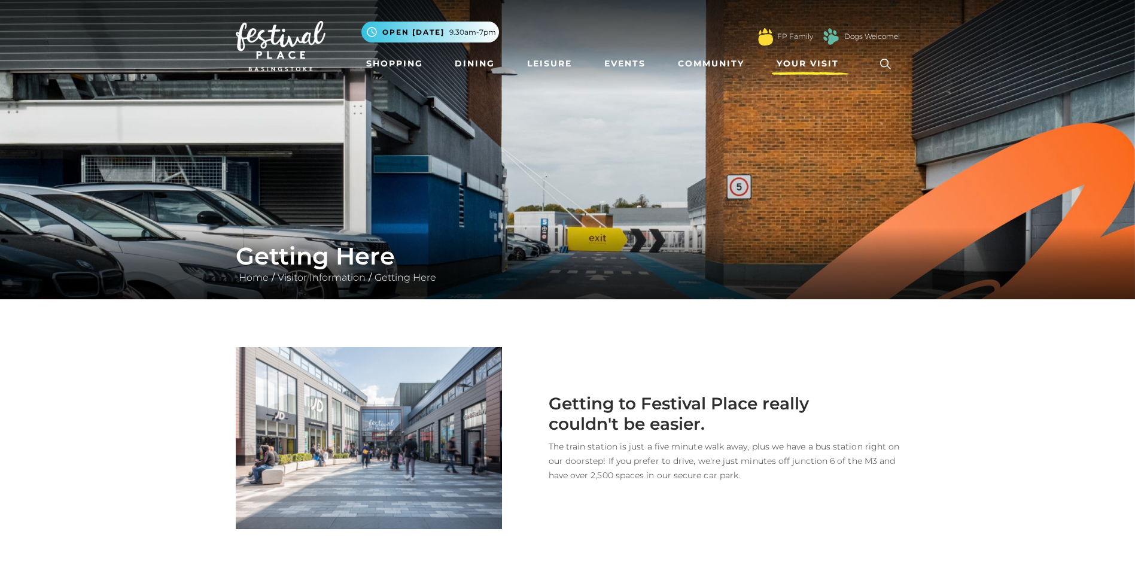
click at [811, 66] on span "Your Visit" at bounding box center [807, 63] width 62 height 13
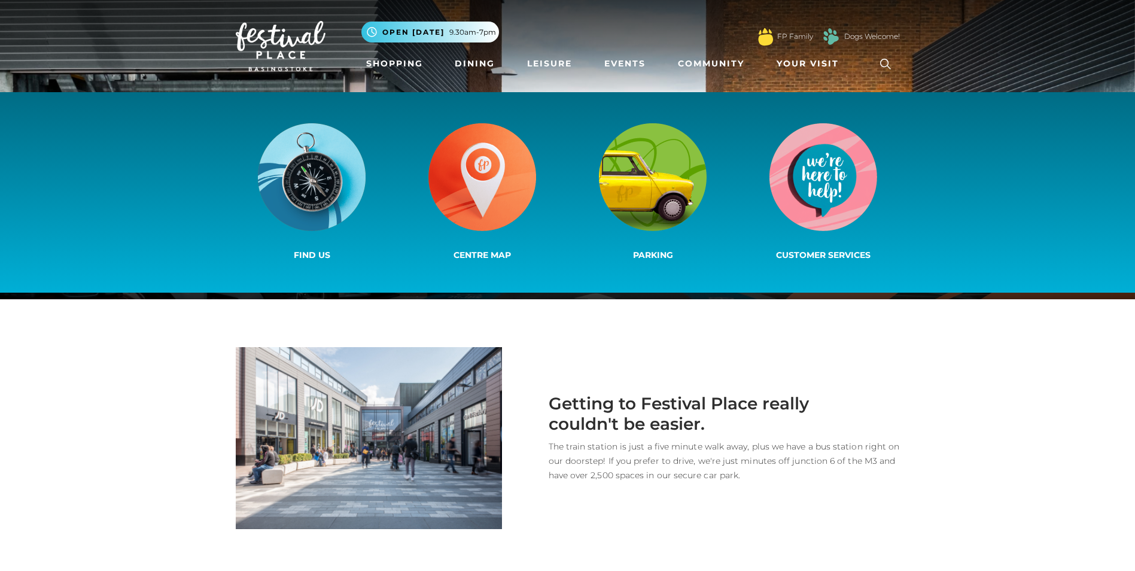
click at [818, 376] on div "Getting to Festival Place really couldn't be easier. The train station is just …" at bounding box center [710, 438] width 398 height 182
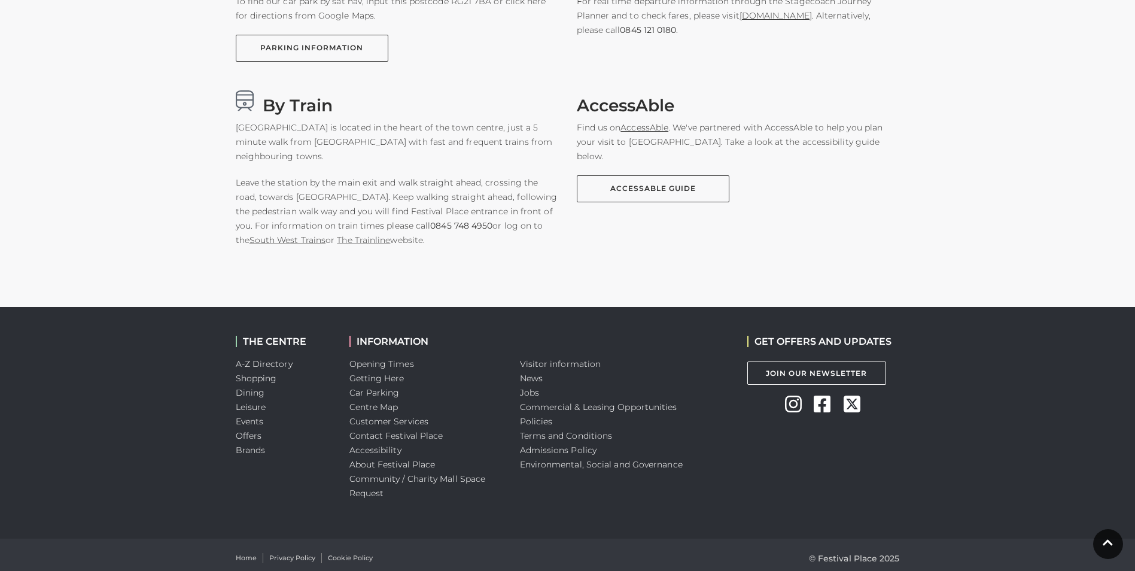
scroll to position [906, 0]
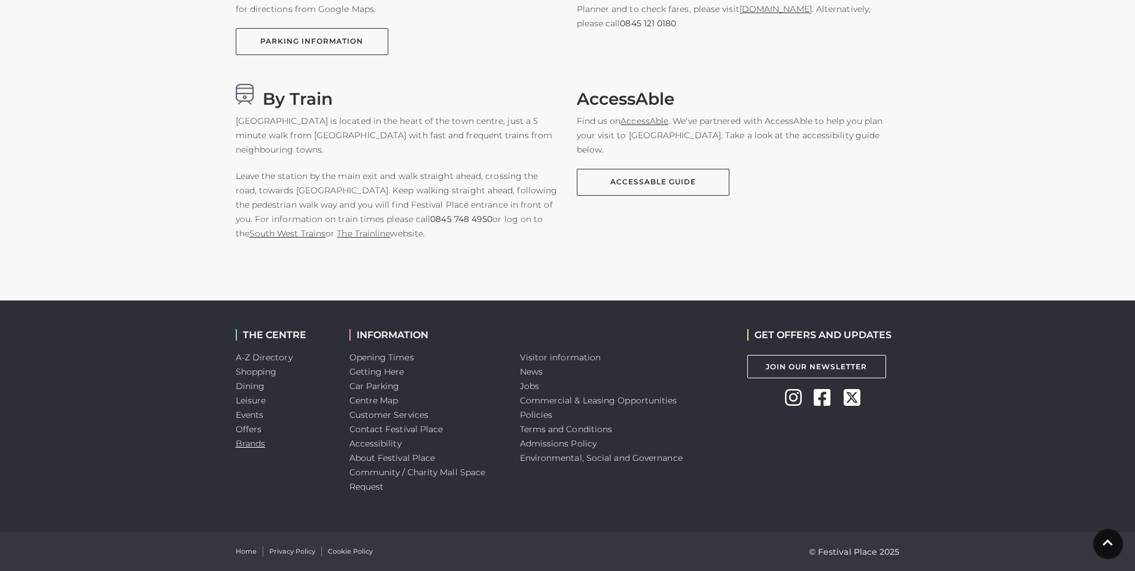
click at [260, 442] on link "Brands" at bounding box center [251, 443] width 30 height 11
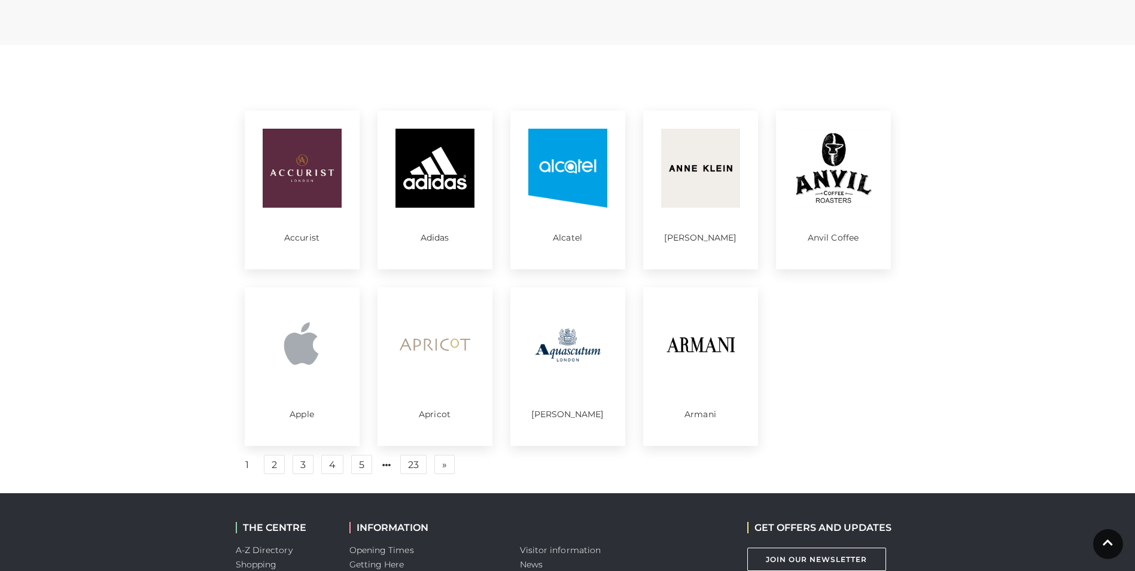
scroll to position [479, 0]
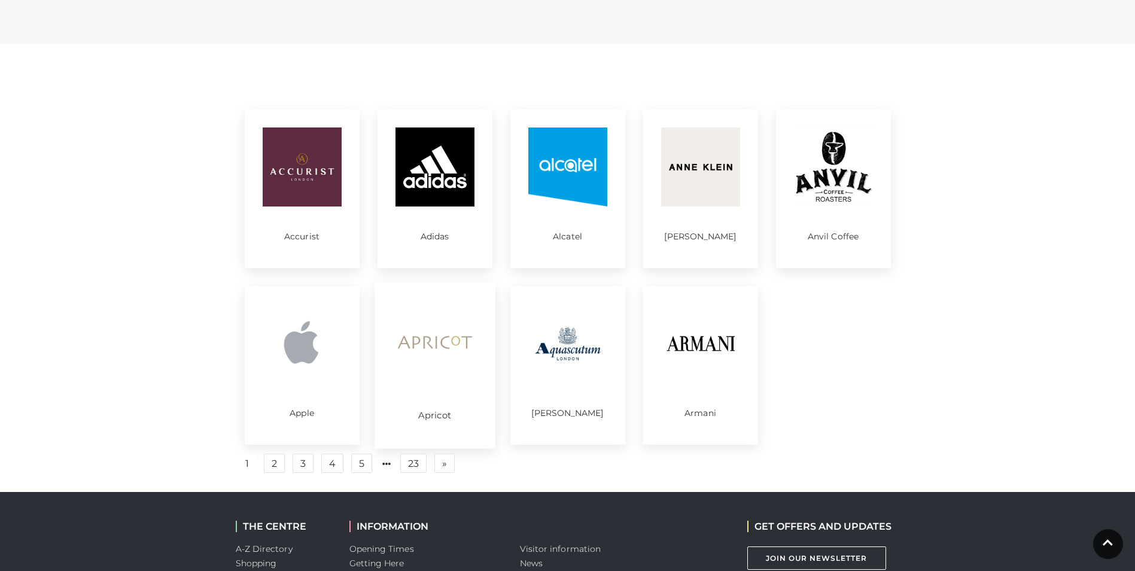
click at [442, 342] on img at bounding box center [434, 342] width 83 height 83
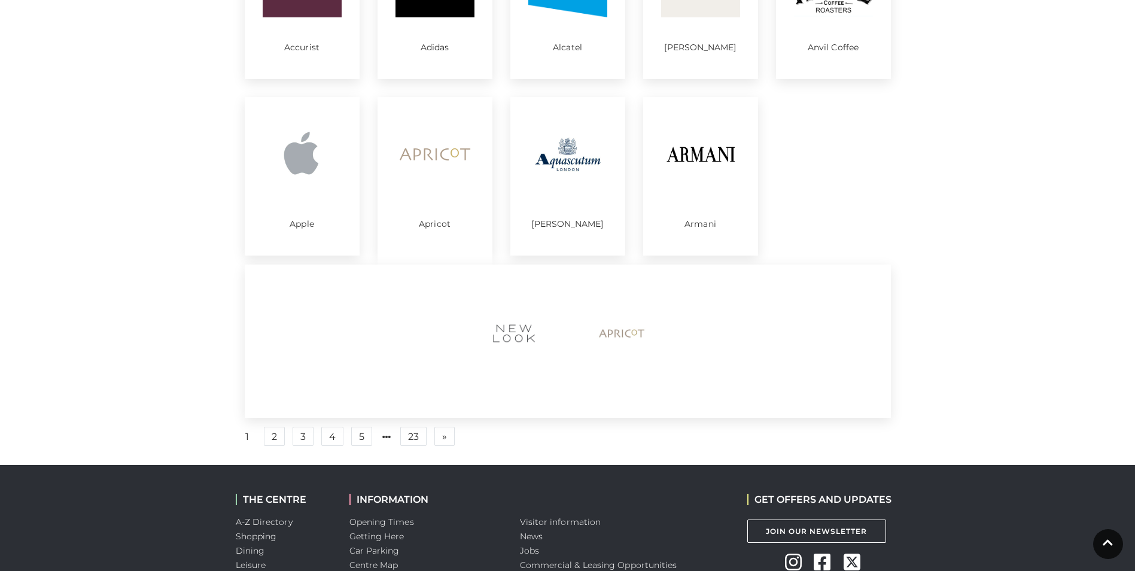
scroll to position [718, 0]
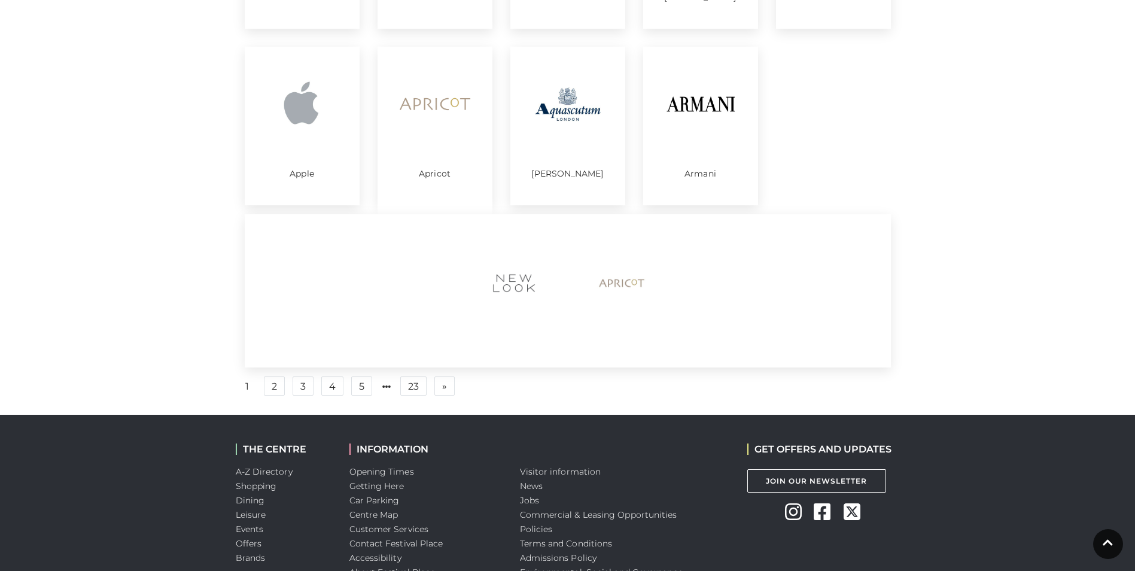
click at [592, 166] on div "Aquascutum" at bounding box center [567, 126] width 115 height 159
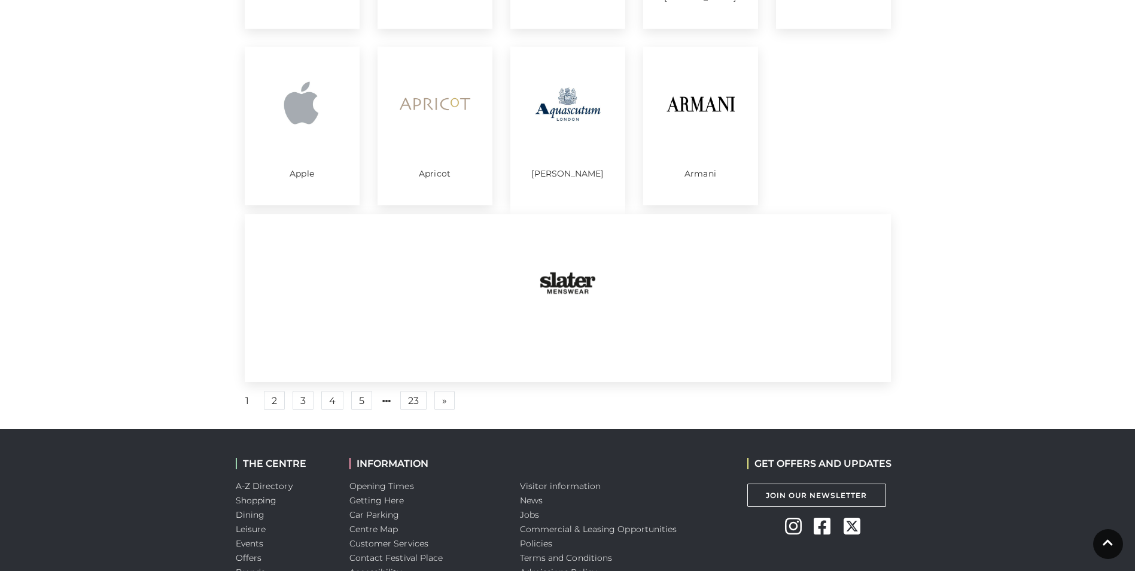
click at [744, 110] on div "Armani" at bounding box center [700, 126] width 115 height 159
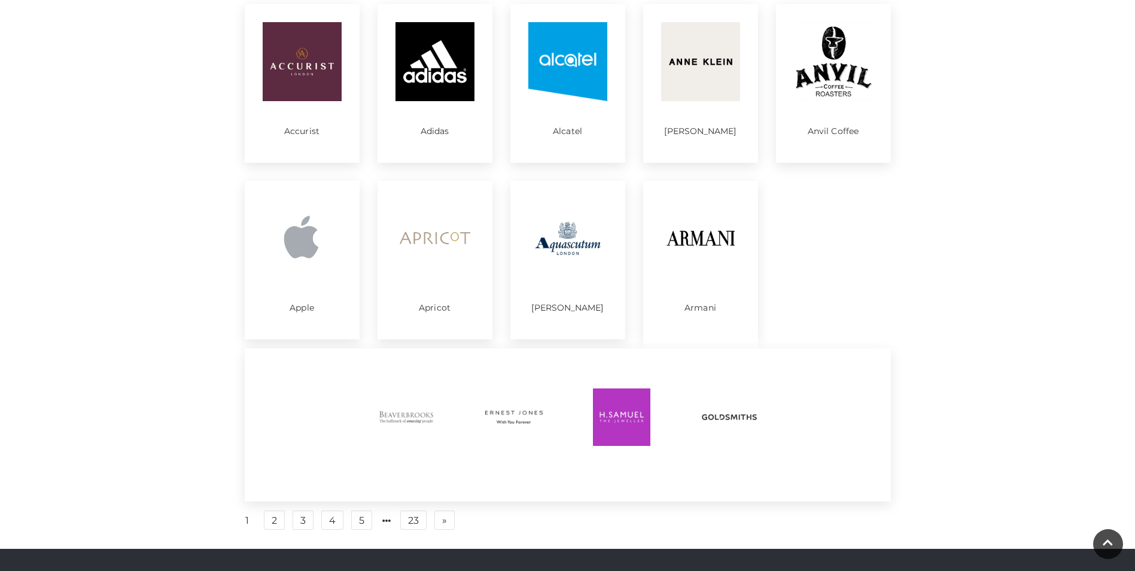
scroll to position [538, 0]
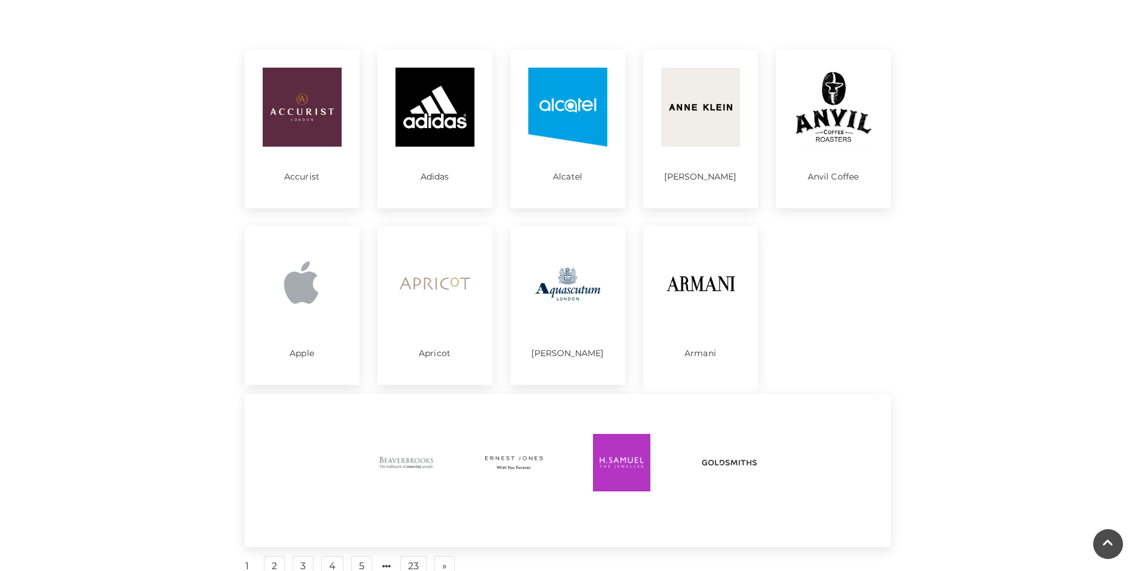
click at [428, 274] on img at bounding box center [434, 283] width 79 height 79
click at [425, 98] on img at bounding box center [434, 107] width 79 height 79
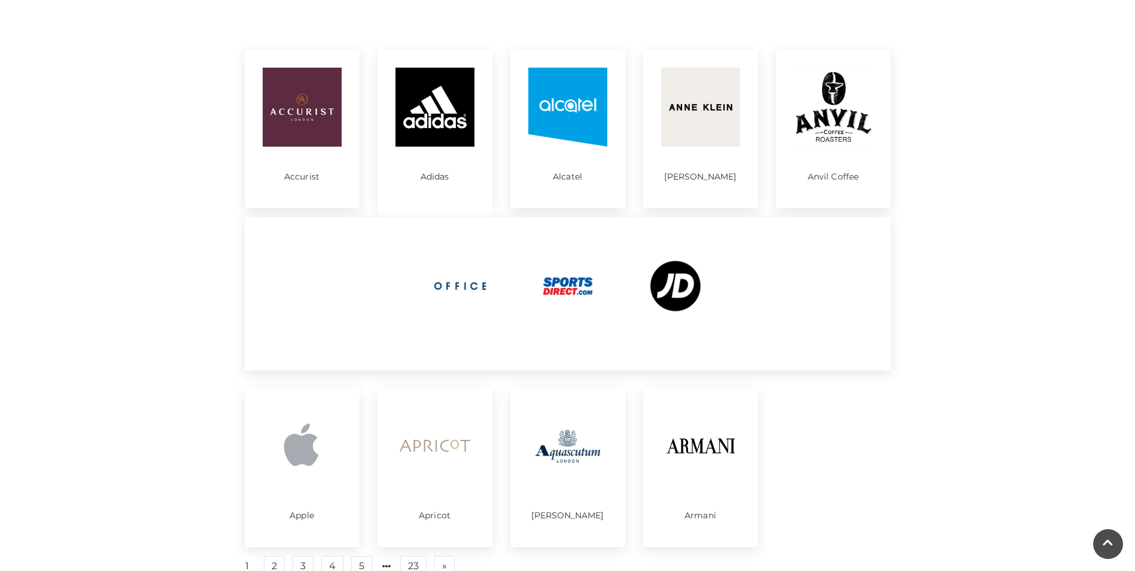
click at [543, 117] on img at bounding box center [567, 107] width 79 height 79
click at [818, 108] on img at bounding box center [833, 107] width 79 height 79
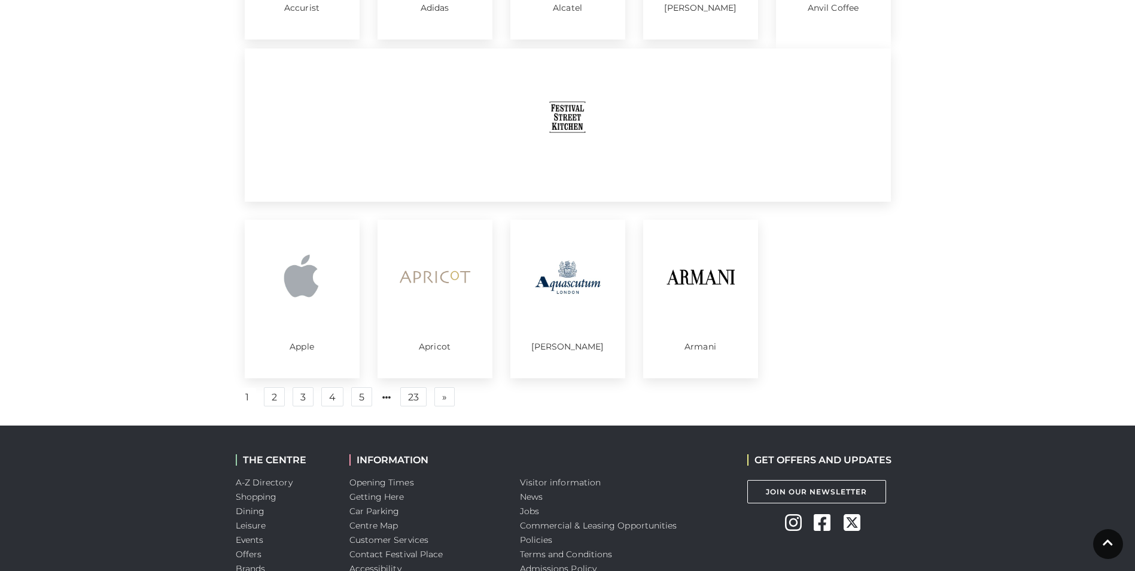
scroll to position [718, 0]
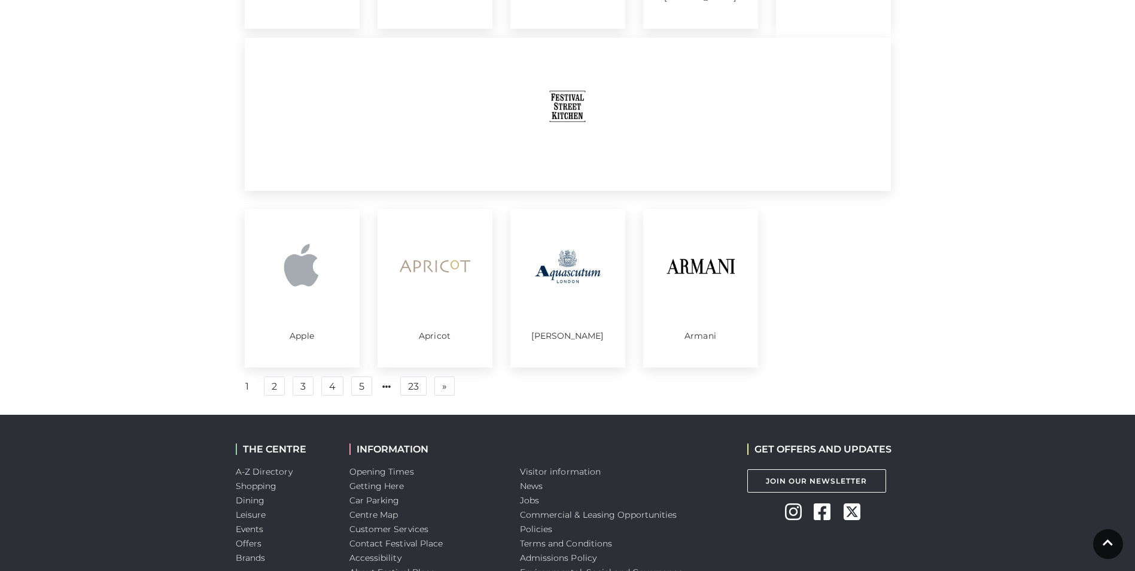
click at [700, 282] on img at bounding box center [700, 266] width 79 height 79
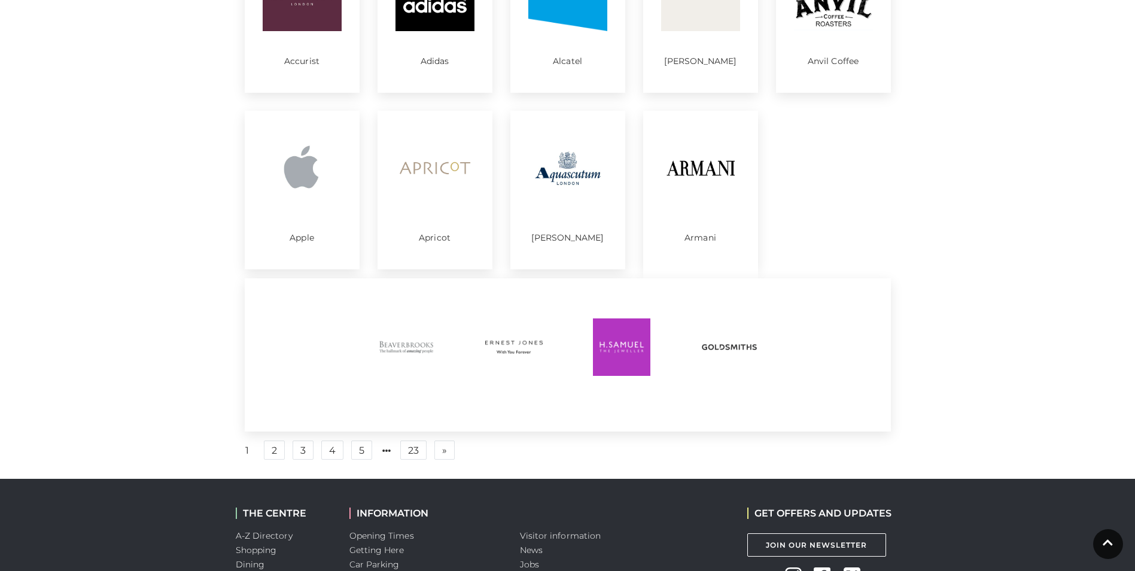
scroll to position [299, 0]
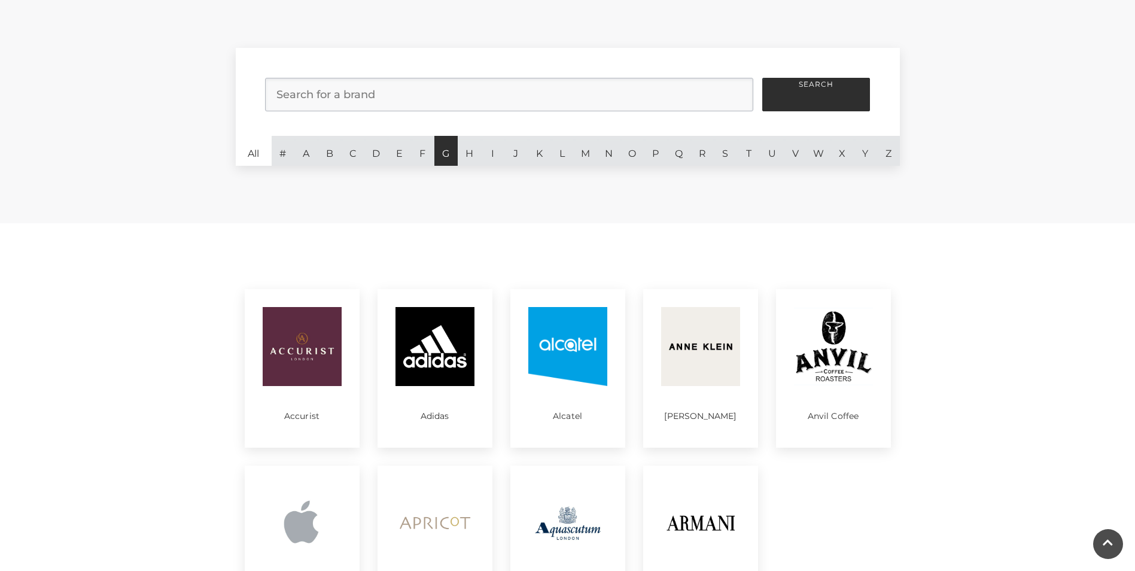
click at [452, 151] on link "G" at bounding box center [445, 151] width 23 height 30
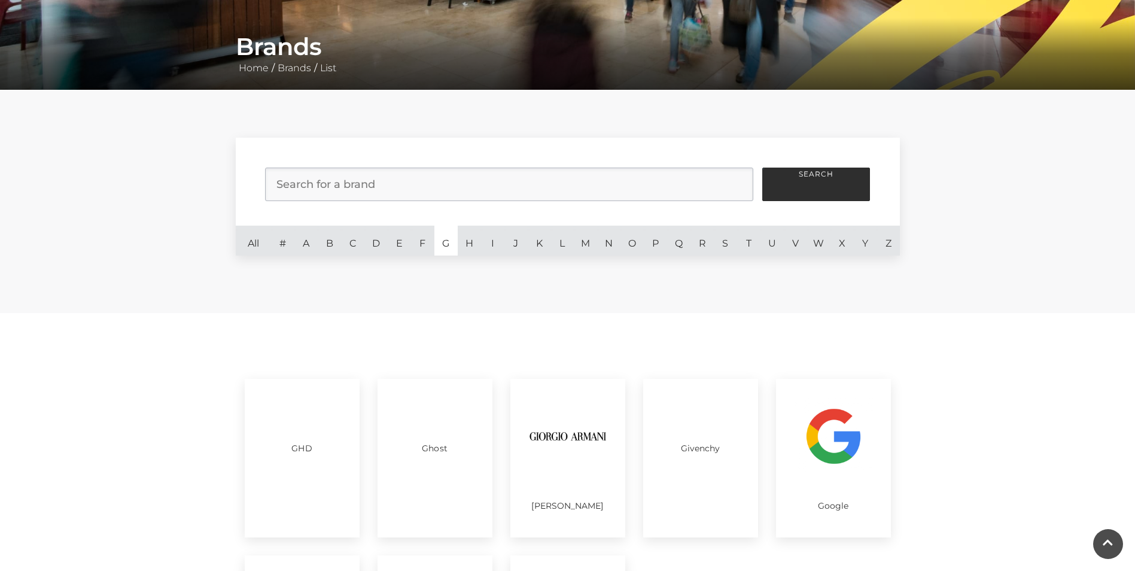
scroll to position [179, 0]
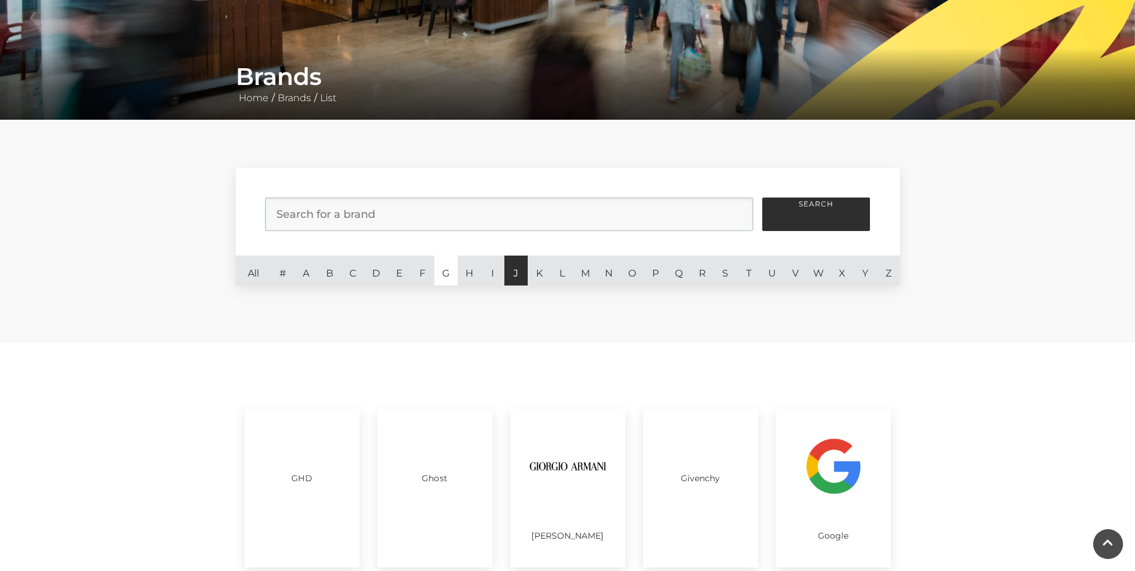
click at [525, 270] on link "J" at bounding box center [515, 270] width 23 height 30
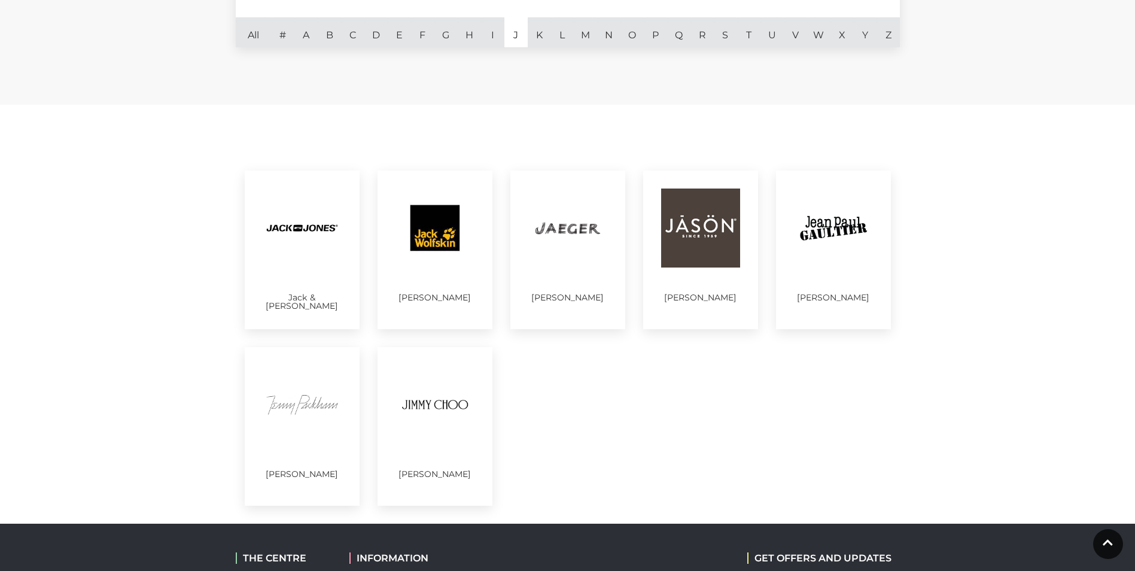
scroll to position [419, 0]
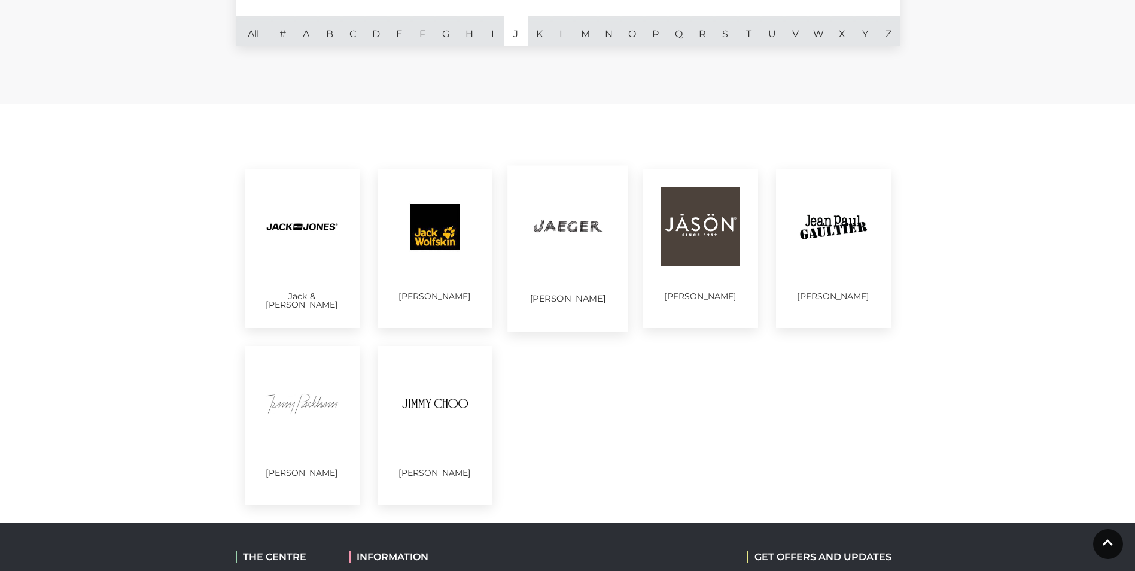
click at [567, 225] on img at bounding box center [567, 225] width 83 height 83
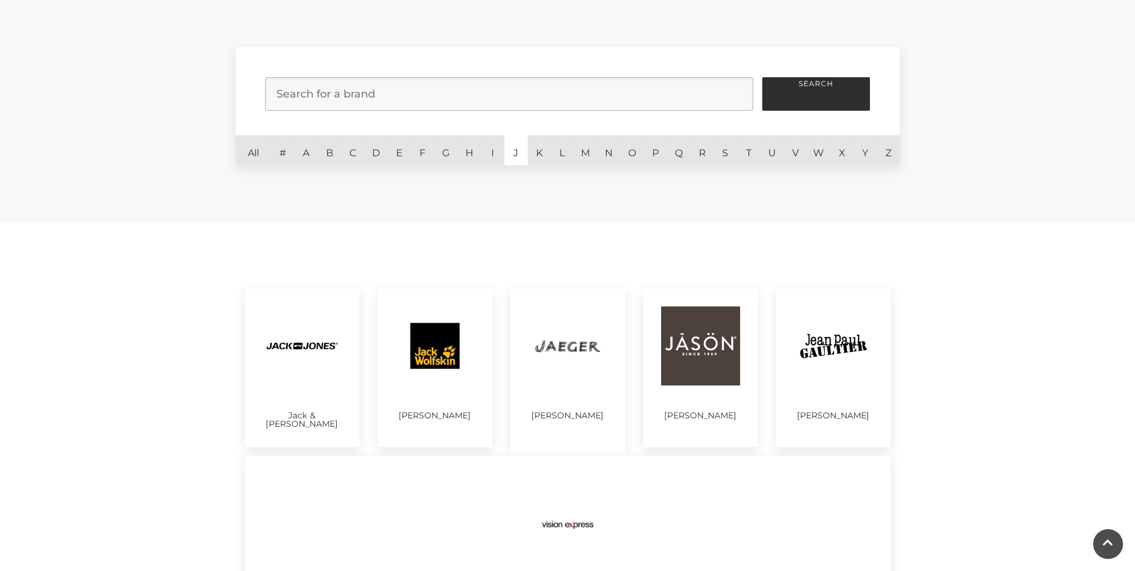
scroll to position [299, 0]
click at [610, 148] on link "N" at bounding box center [608, 151] width 23 height 30
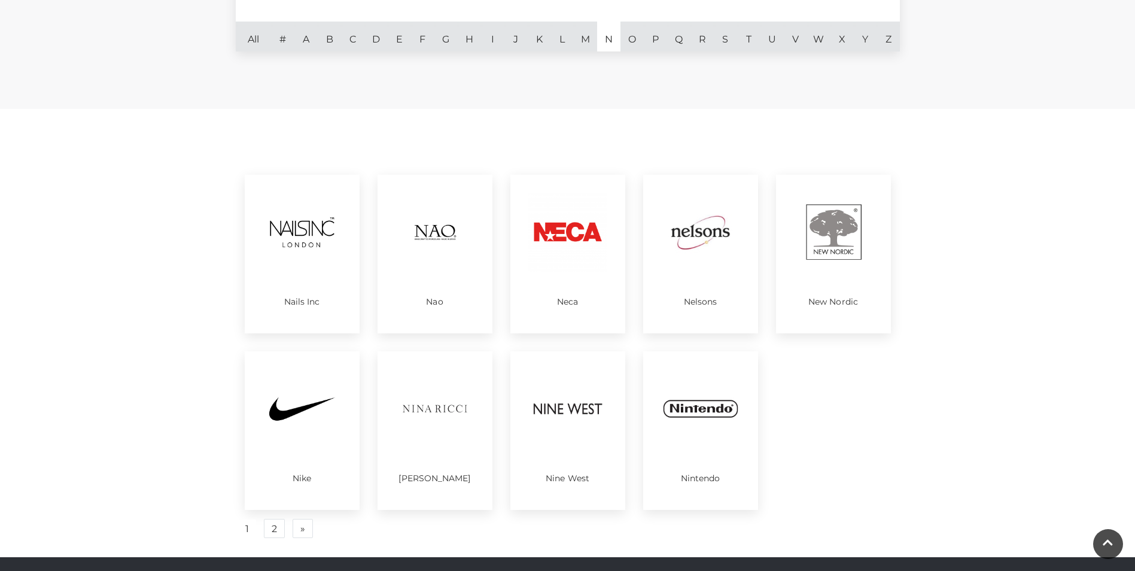
scroll to position [419, 0]
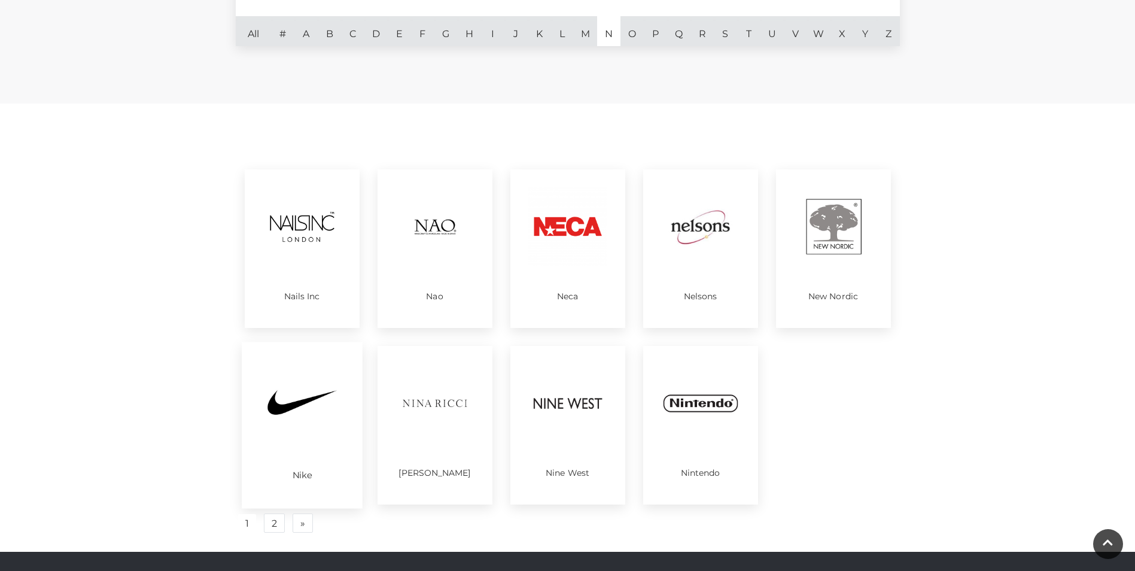
click at [306, 416] on img at bounding box center [301, 402] width 83 height 83
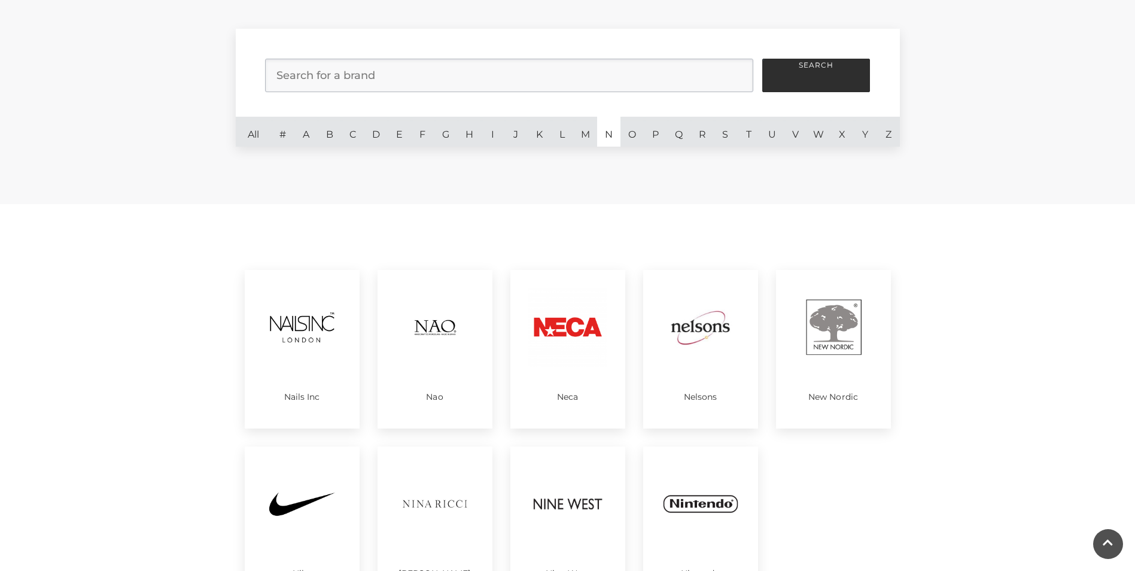
scroll to position [0, 0]
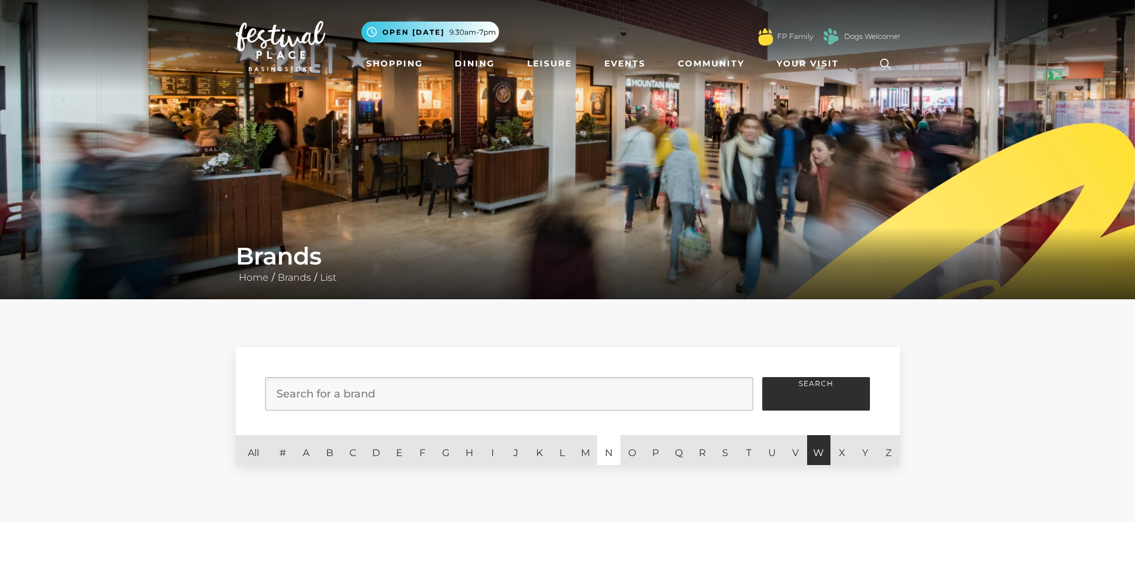
click at [819, 442] on link "W" at bounding box center [818, 450] width 23 height 30
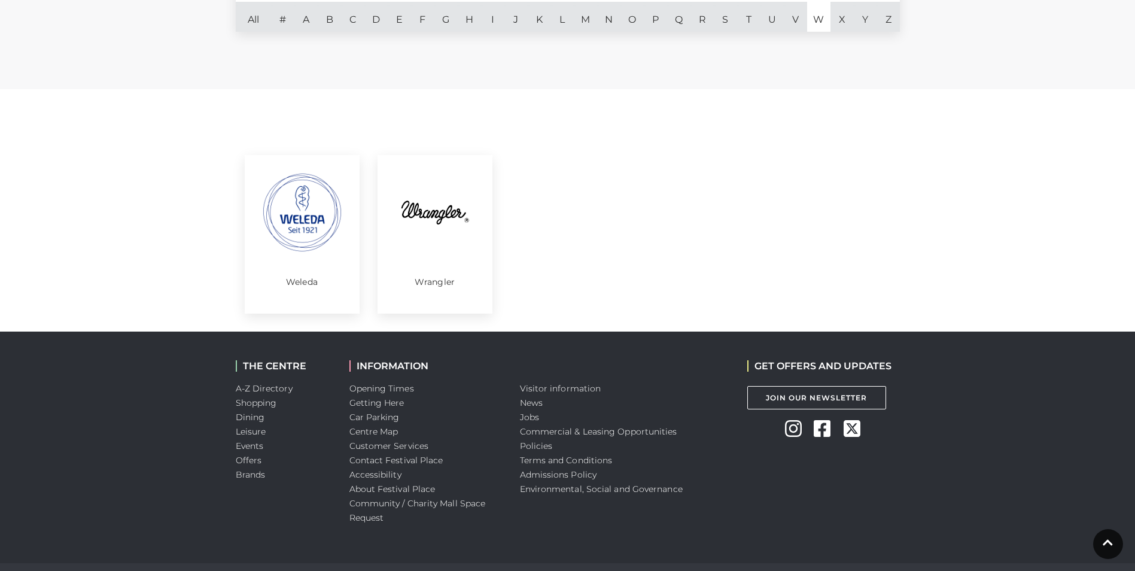
scroll to position [464, 0]
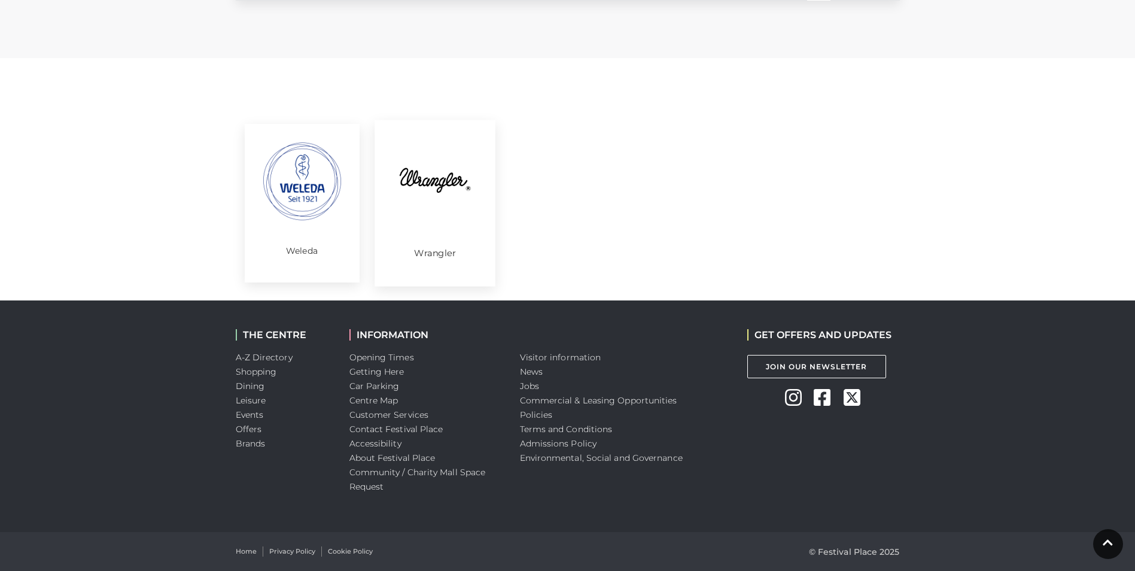
click at [444, 209] on img at bounding box center [434, 180] width 83 height 83
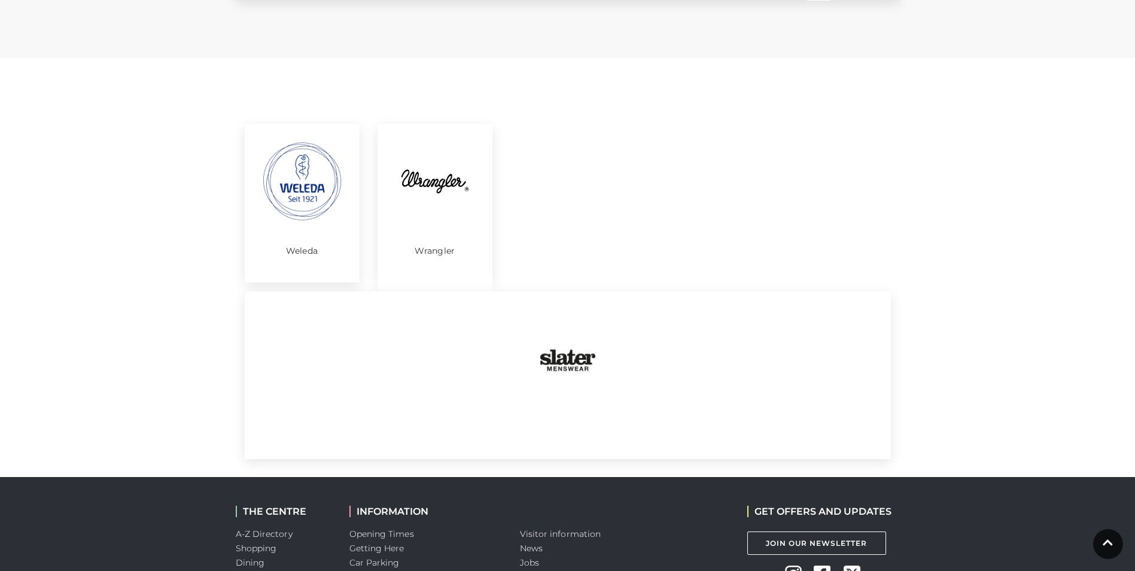
click at [307, 176] on img at bounding box center [302, 181] width 79 height 79
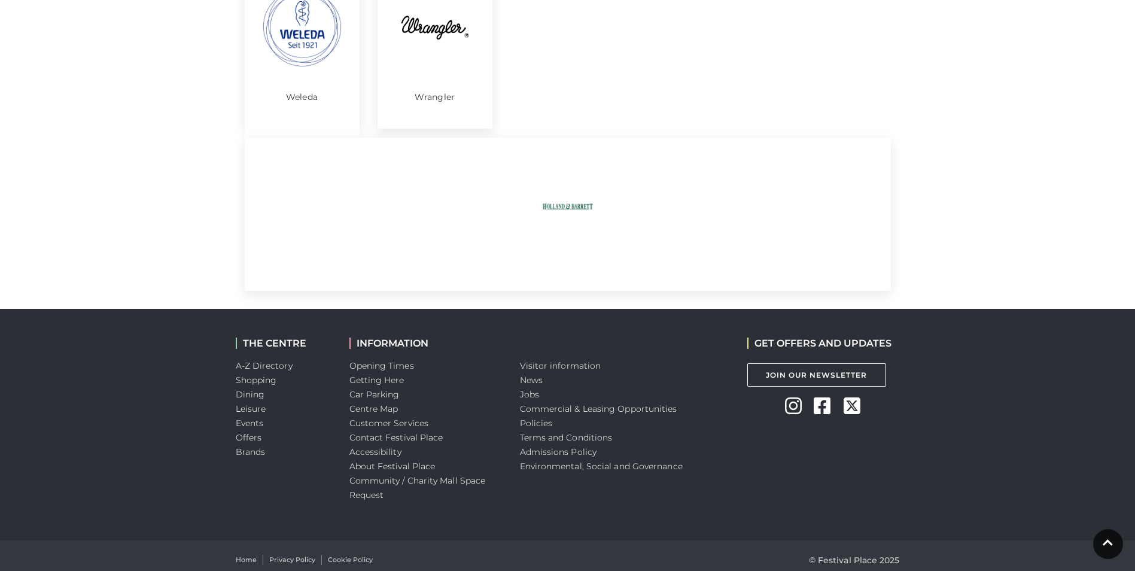
scroll to position [626, 0]
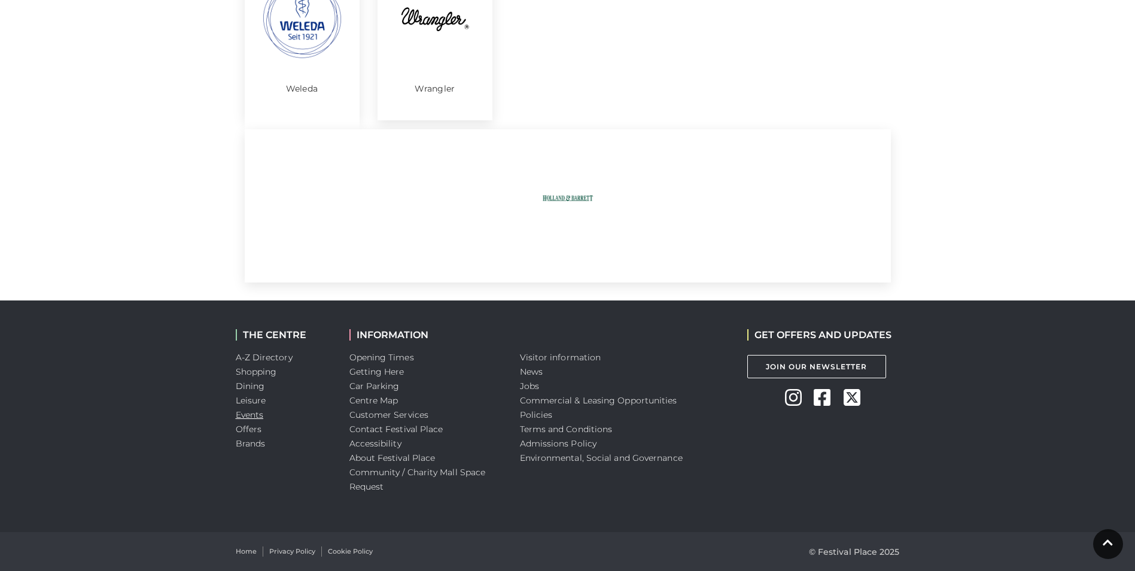
click at [258, 412] on link "Events" at bounding box center [250, 414] width 28 height 11
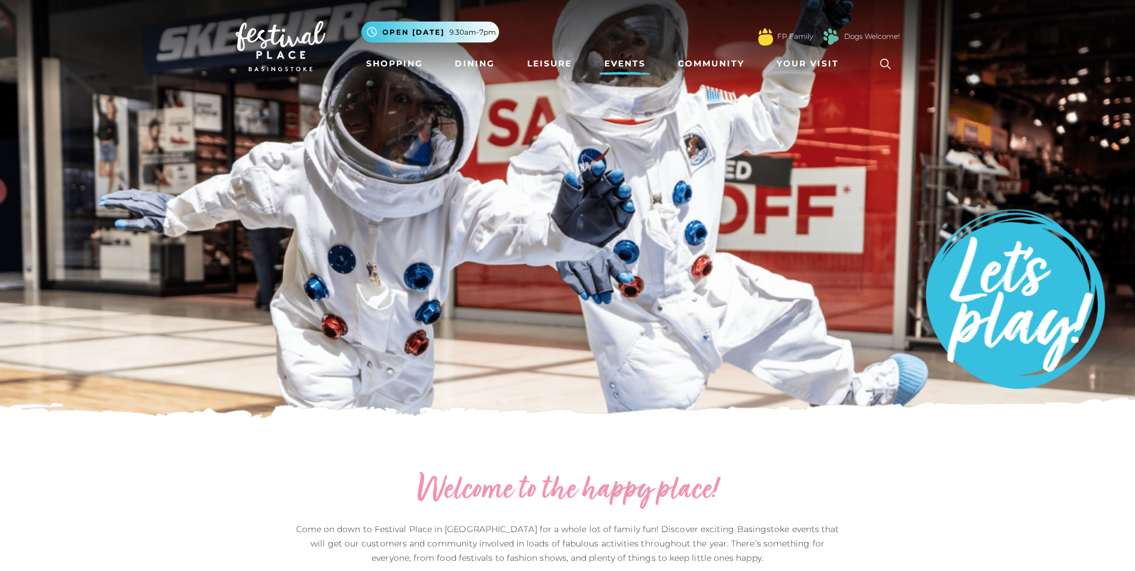
scroll to position [359, 0]
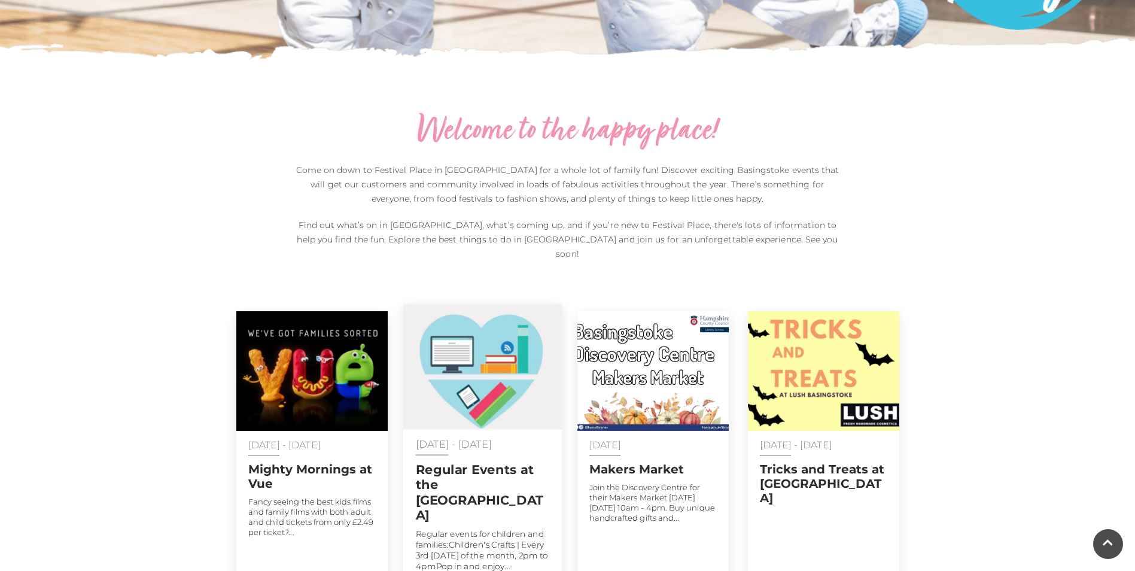
click at [504, 368] on img at bounding box center [482, 367] width 159 height 126
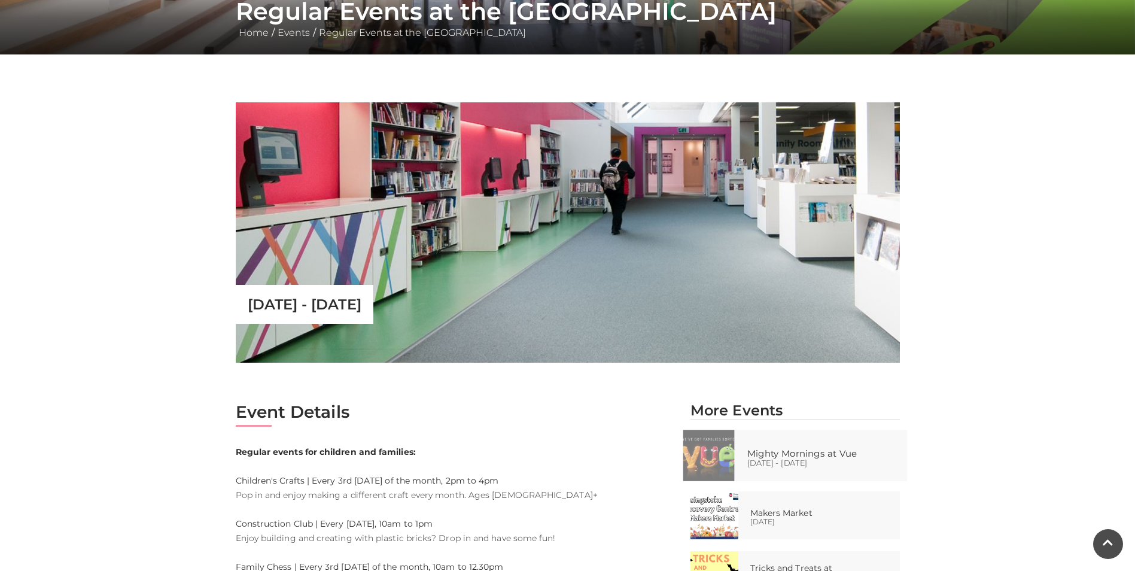
scroll to position [419, 0]
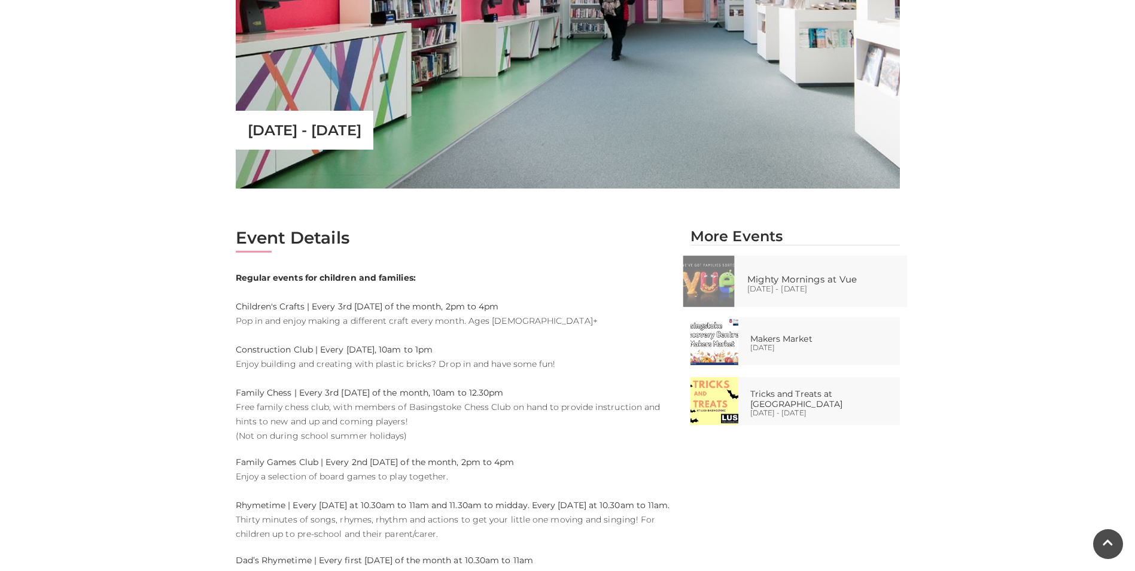
click at [837, 288] on p "[DATE] - [DATE]" at bounding box center [808, 289] width 122 height 8
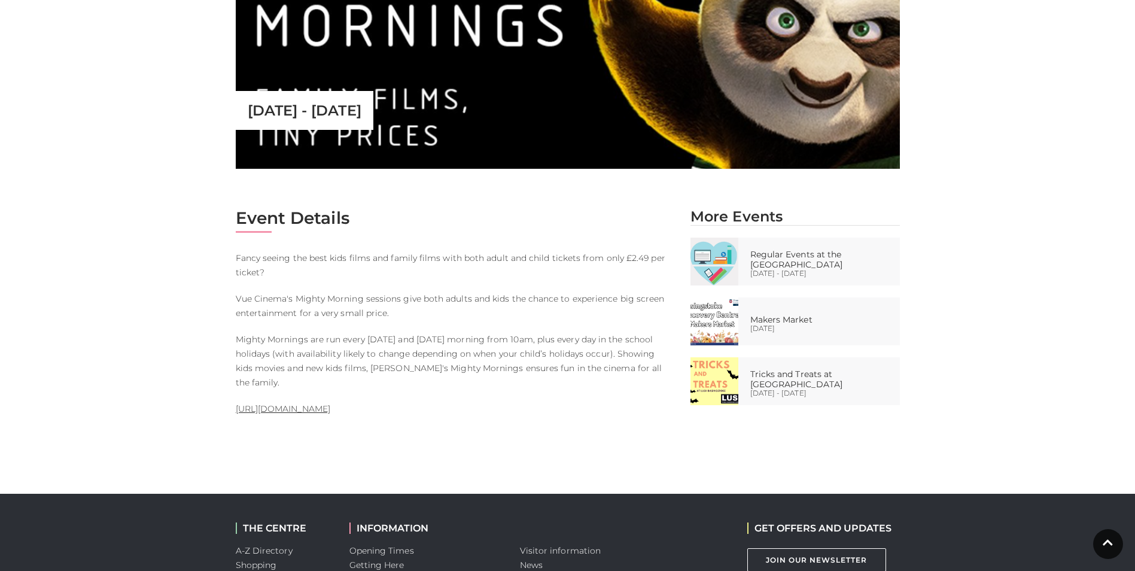
scroll to position [370, 0]
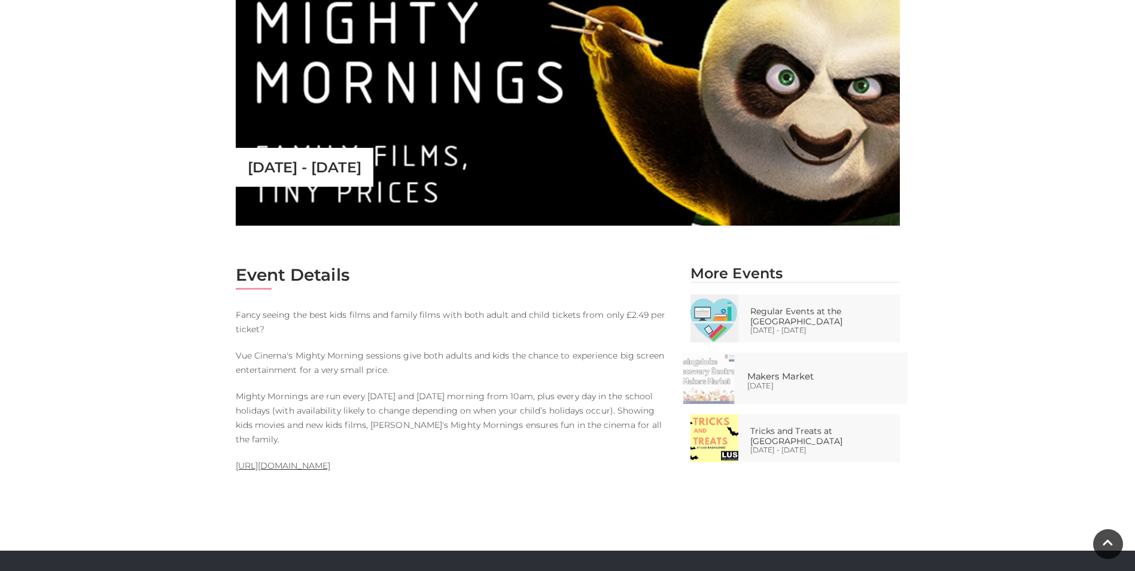
click at [726, 367] on img at bounding box center [708, 377] width 51 height 51
